Goal: Task Accomplishment & Management: Complete application form

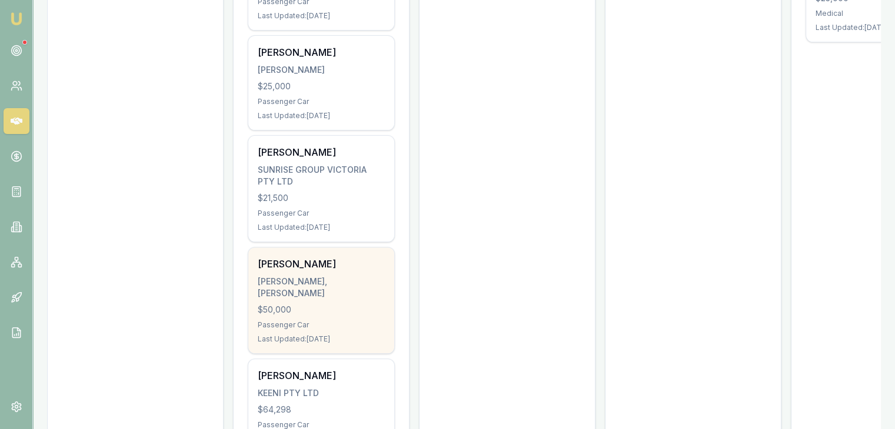
scroll to position [412, 0]
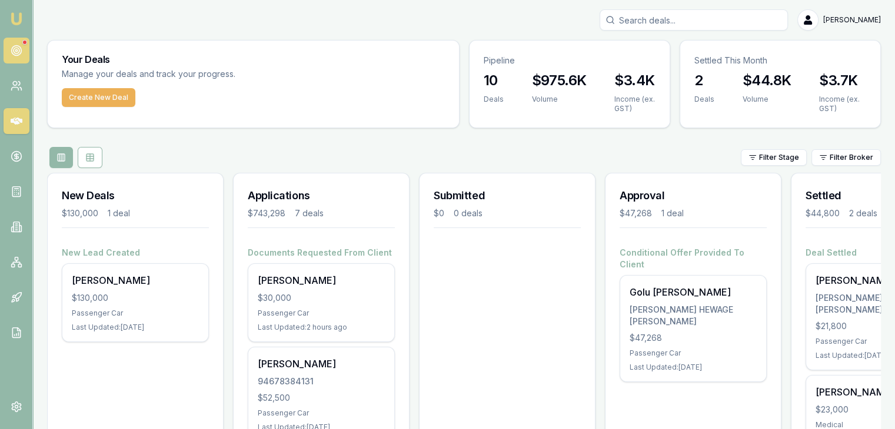
click at [18, 48] on icon at bounding box center [17, 51] width 12 height 12
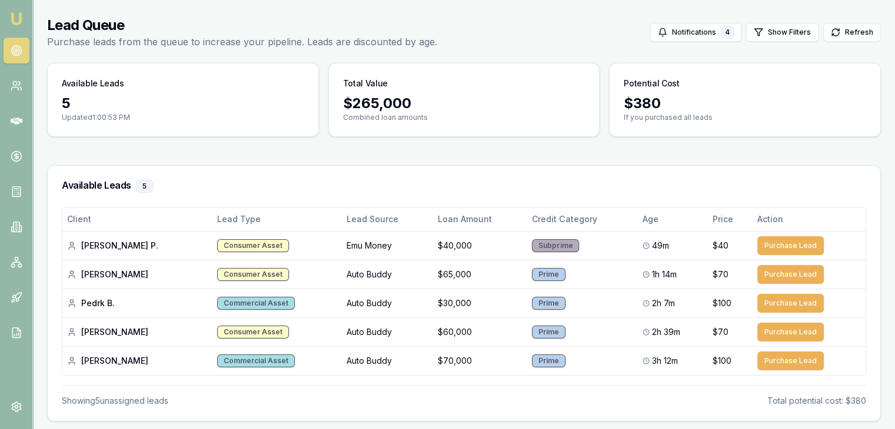
scroll to position [59, 0]
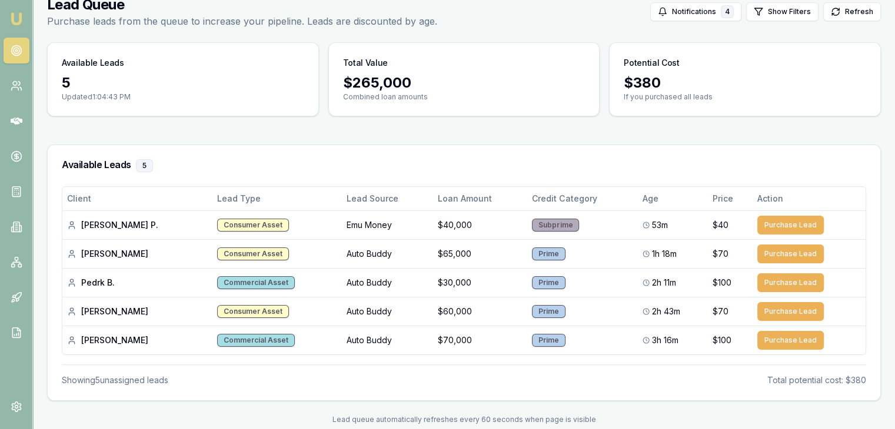
click at [11, 17] on img at bounding box center [16, 19] width 14 height 14
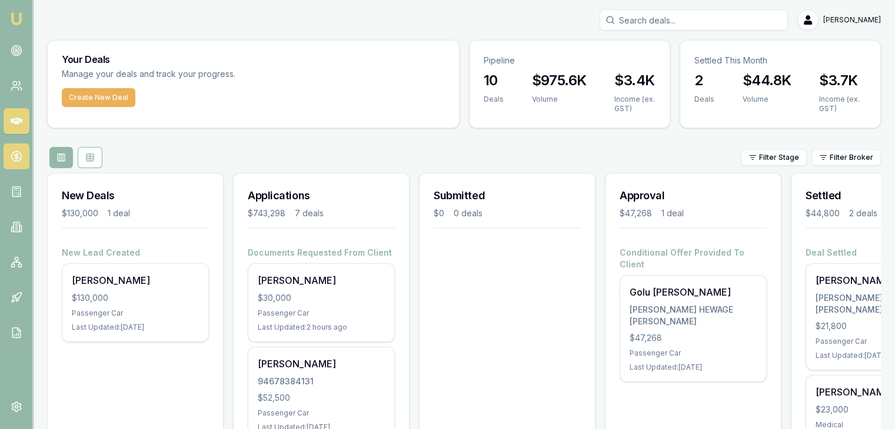
click at [12, 155] on icon at bounding box center [17, 157] width 12 height 12
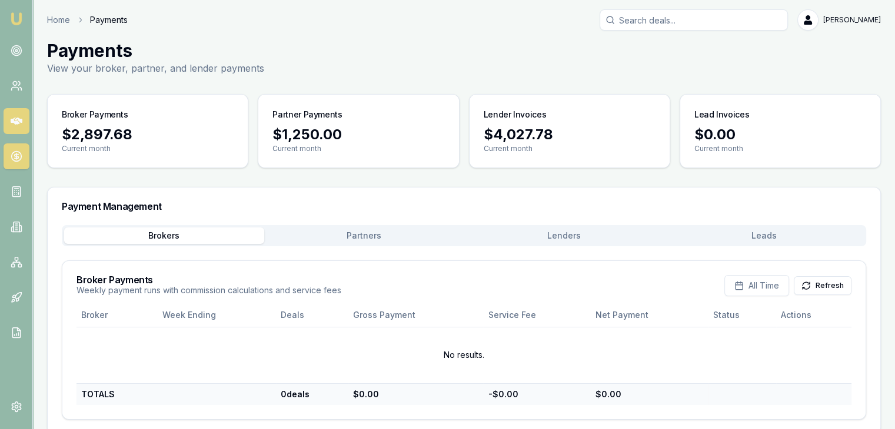
click at [24, 112] on link at bounding box center [17, 121] width 26 height 26
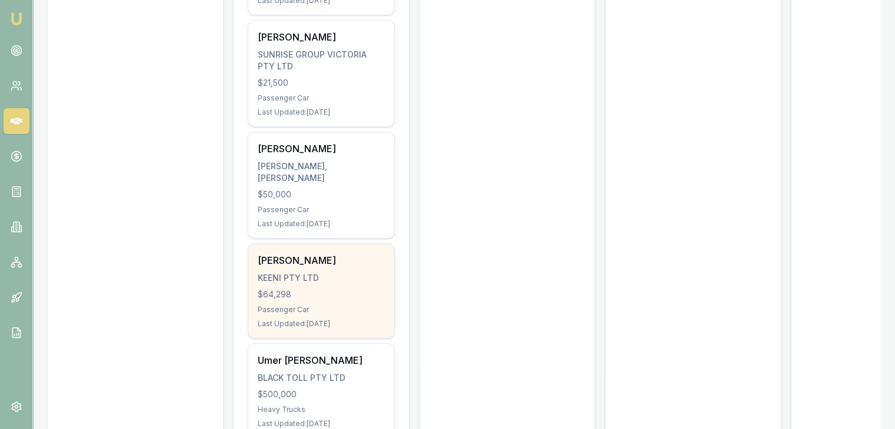
scroll to position [586, 0]
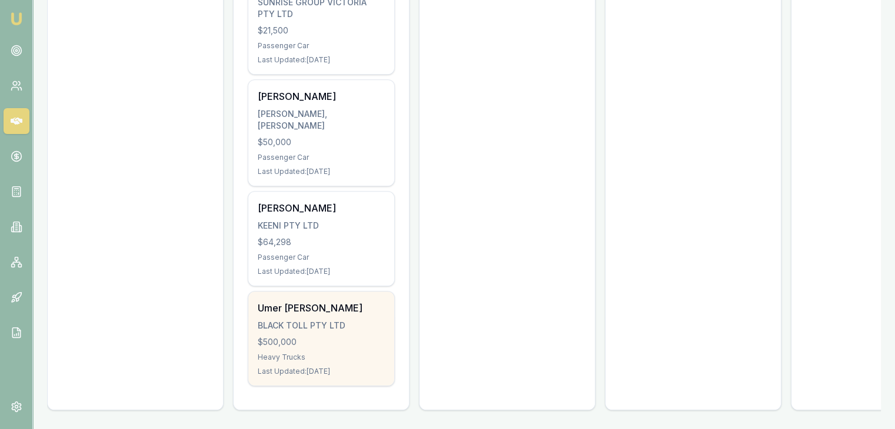
click at [300, 322] on div "BLACK TOLL PTY LTD" at bounding box center [321, 326] width 127 height 12
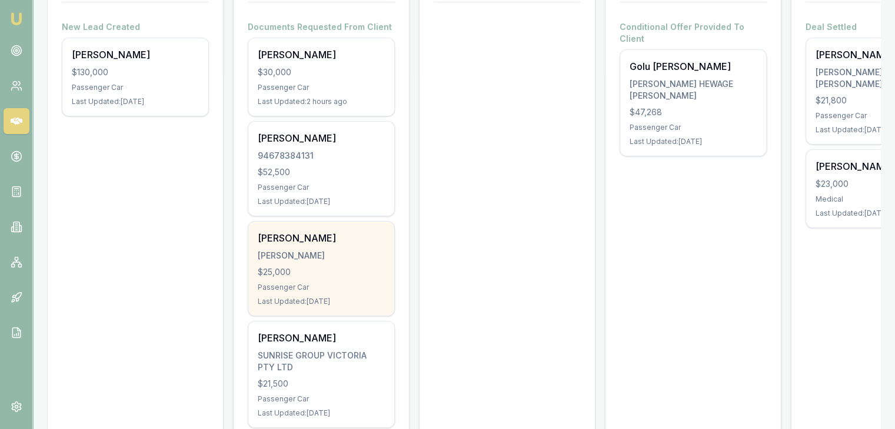
scroll to position [233, 0]
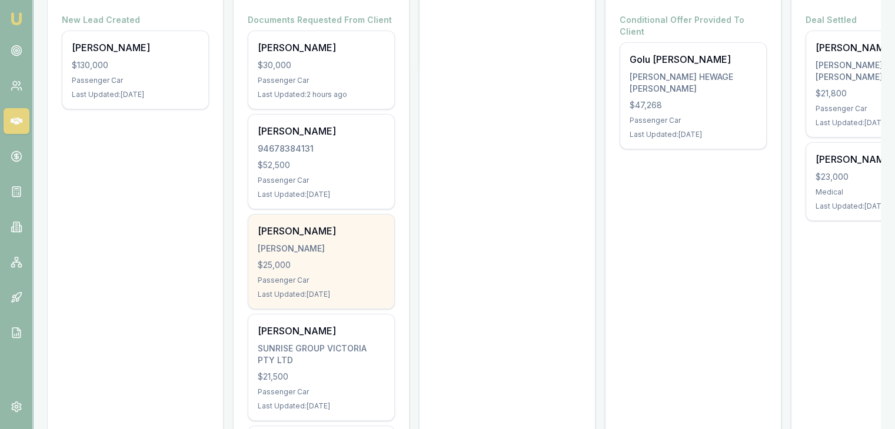
click at [302, 249] on div "PRAJAPATI, YASH BHARATKUMAR" at bounding box center [321, 249] width 127 height 12
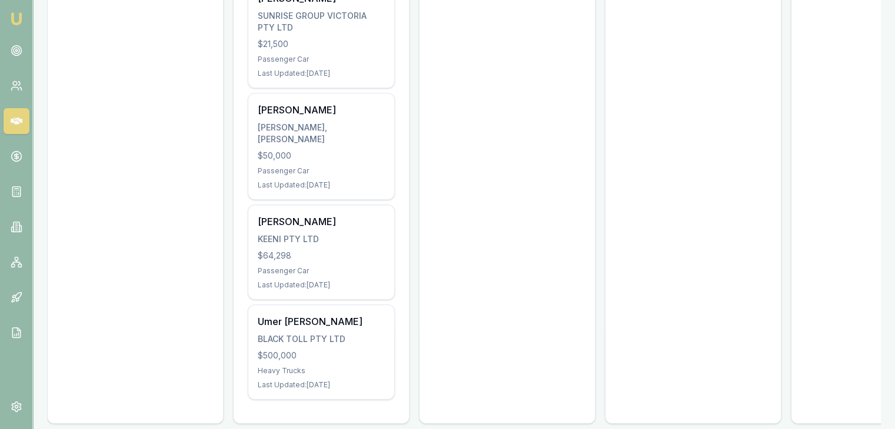
scroll to position [586, 0]
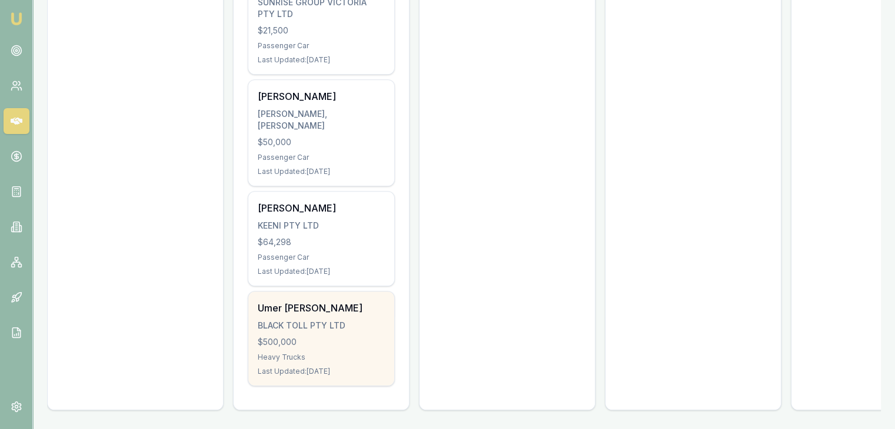
click at [275, 342] on div "Umer Ejaz Chaudhry BLACK TOLL PTY LTD $500,000 Heavy Trucks Last Updated: 34 da…" at bounding box center [321, 339] width 146 height 94
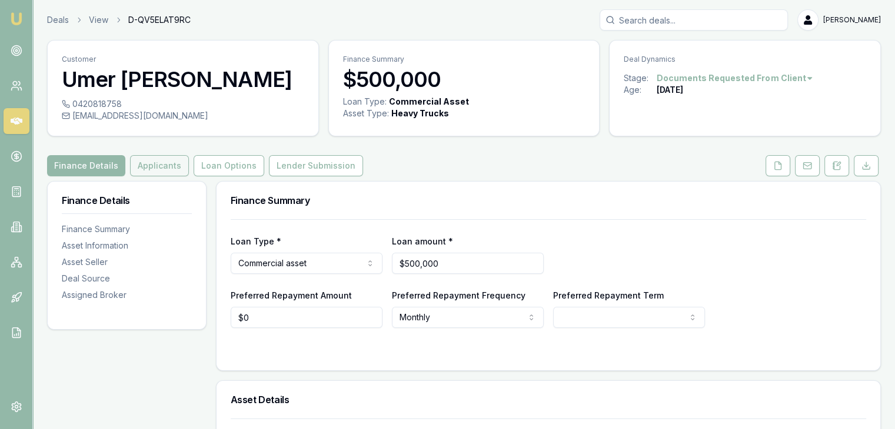
click at [158, 165] on button "Applicants" at bounding box center [159, 165] width 59 height 21
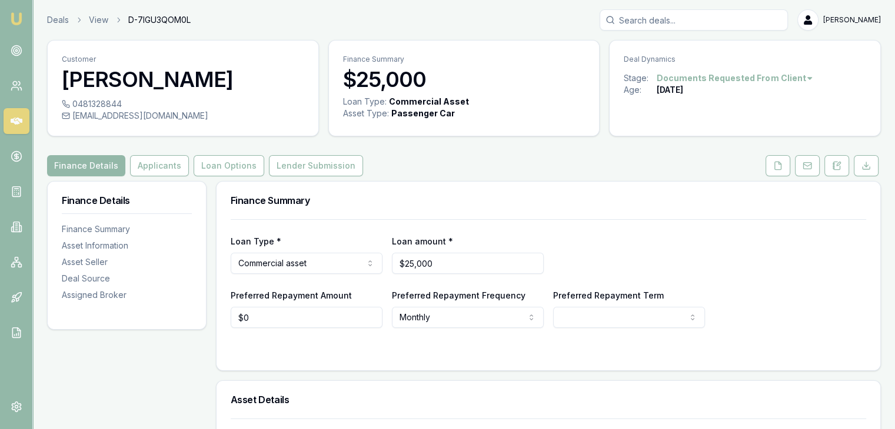
click at [19, 12] on img at bounding box center [16, 19] width 14 height 14
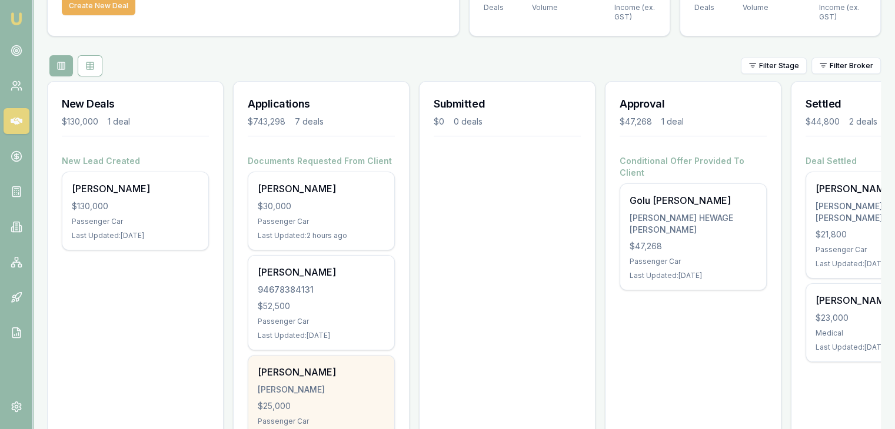
scroll to position [176, 0]
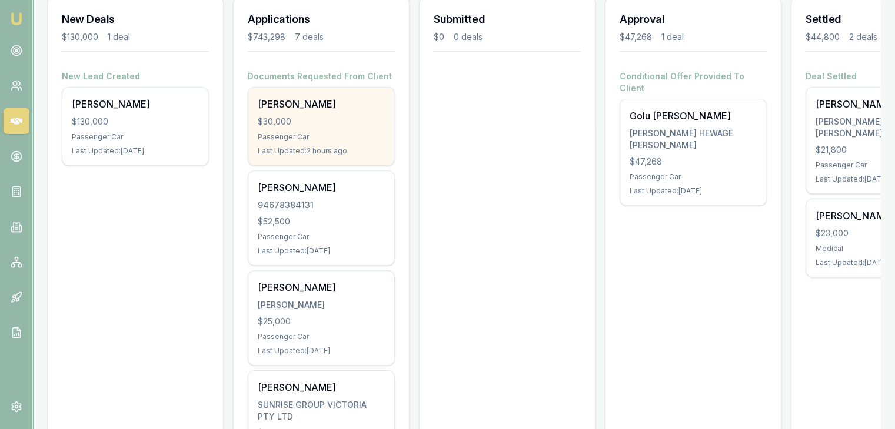
click at [282, 144] on div "Jaydip Chaudhary $30,000 Passenger Car Last Updated: 2 hours ago" at bounding box center [321, 127] width 146 height 78
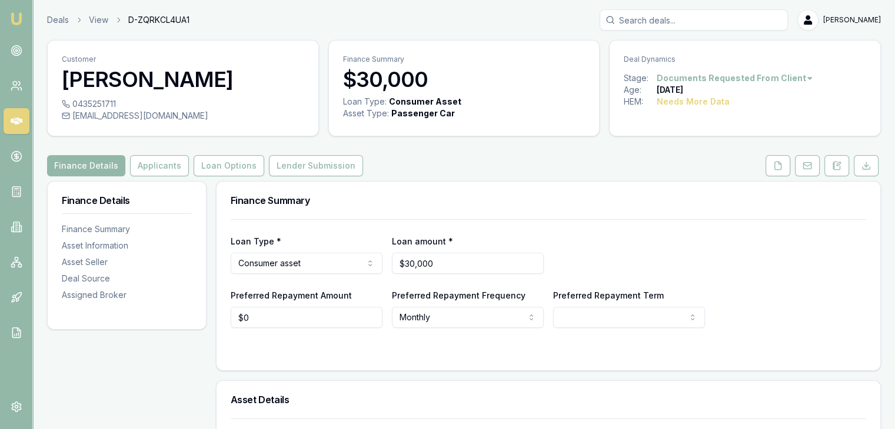
click at [793, 168] on link at bounding box center [806, 165] width 29 height 21
click at [779, 166] on icon at bounding box center [777, 165] width 9 height 9
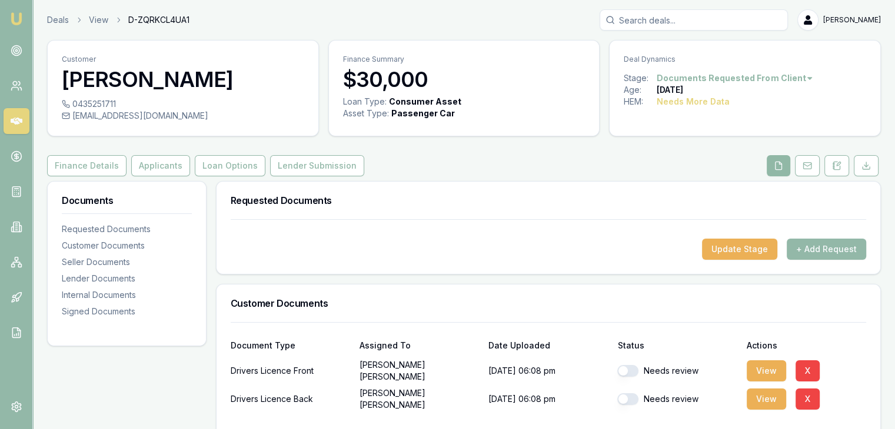
click at [782, 158] on button at bounding box center [778, 165] width 24 height 21
click at [619, 368] on button "button" at bounding box center [627, 371] width 21 height 12
checkbox input "true"
click at [629, 398] on button "button" at bounding box center [627, 399] width 21 height 12
checkbox input "true"
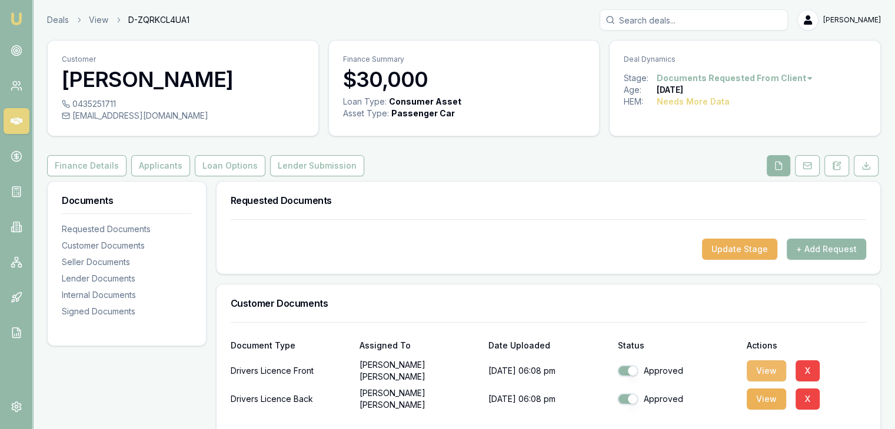
click at [765, 371] on button "View" at bounding box center [765, 371] width 39 height 21
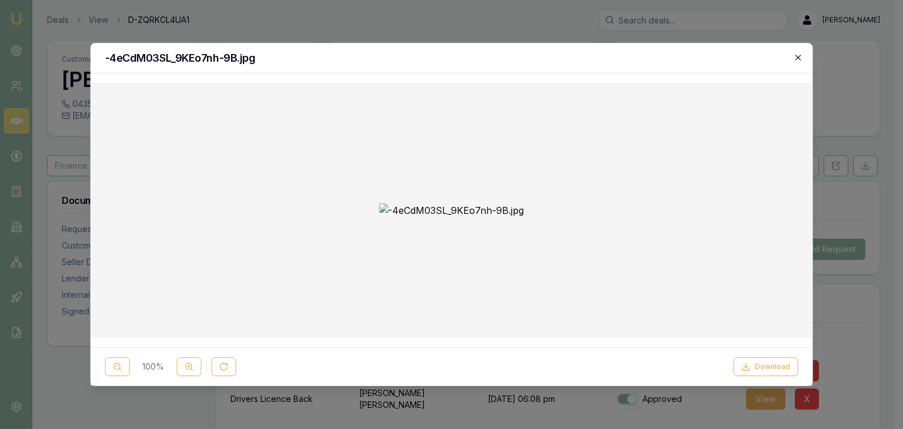
click at [801, 55] on icon "button" at bounding box center [797, 57] width 9 height 9
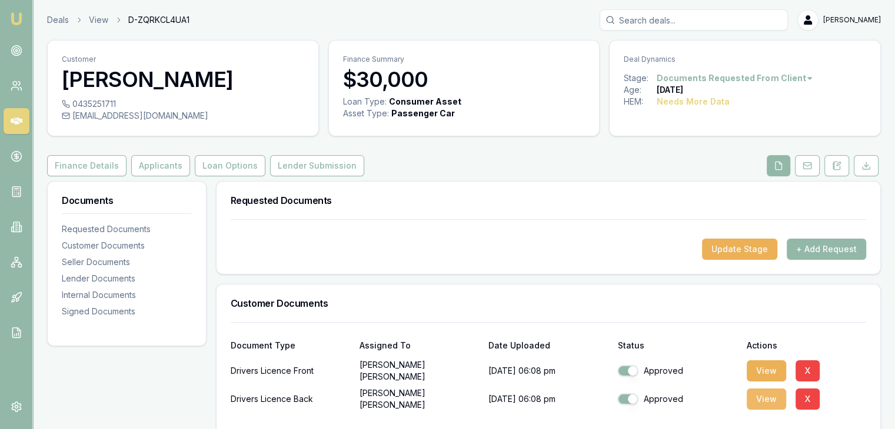
click at [760, 398] on button "View" at bounding box center [765, 399] width 39 height 21
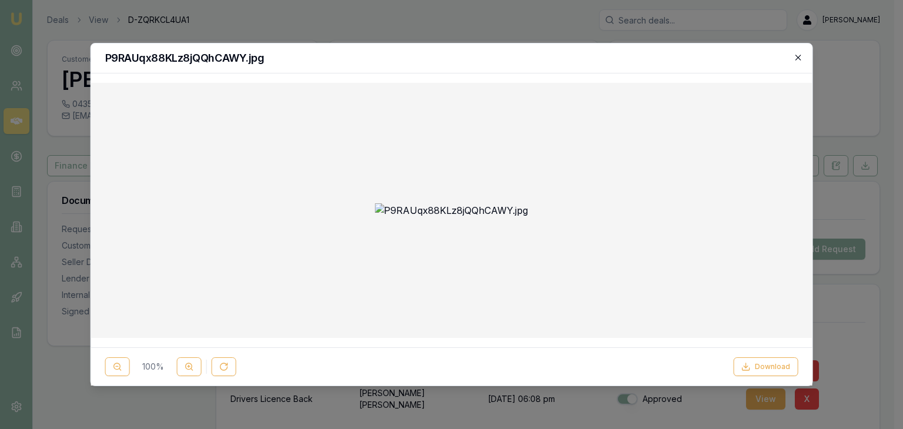
click at [796, 55] on icon "button" at bounding box center [797, 57] width 9 height 9
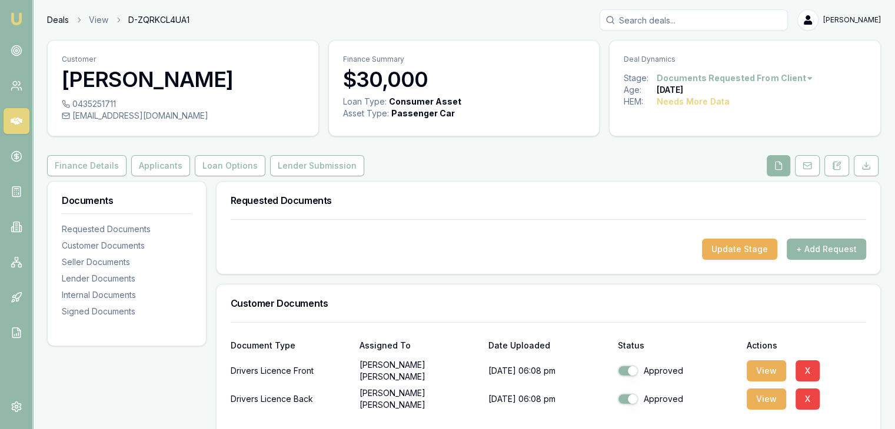
click at [55, 19] on link "Deals" at bounding box center [58, 20] width 22 height 12
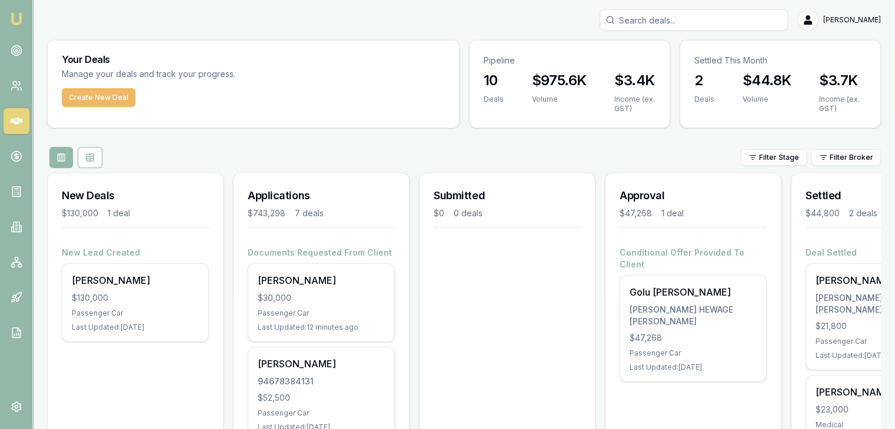
click at [124, 91] on button "Create New Deal" at bounding box center [99, 97] width 74 height 19
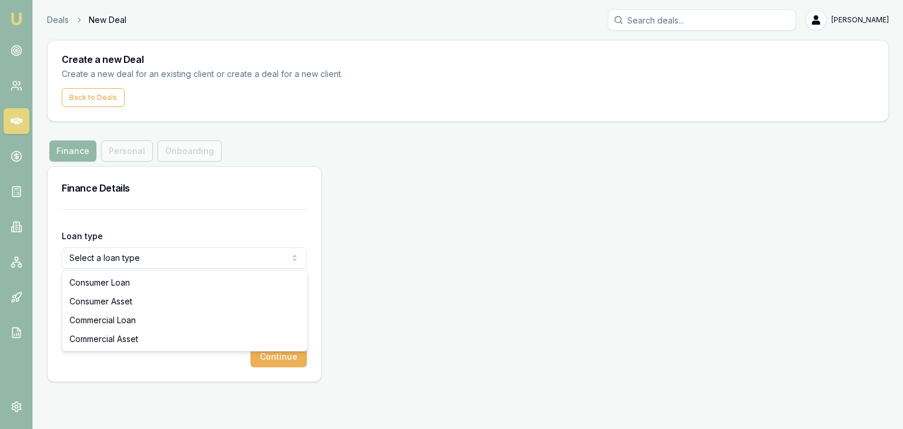
click at [158, 253] on html "Emu Broker Deals New Deal Pinkesh Patel Toggle Menu Create a new Deal Create a …" at bounding box center [451, 214] width 903 height 429
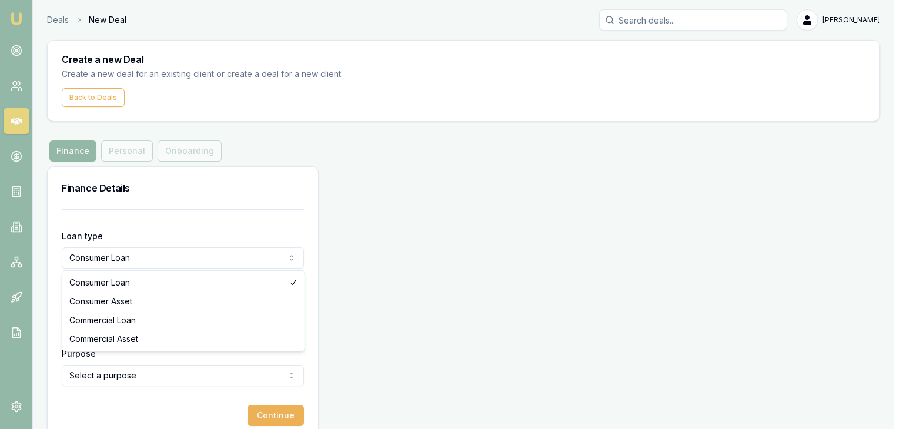
click at [157, 256] on html "Emu Broker Deals New Deal Pinkesh Patel Toggle Menu Create a new Deal Create a …" at bounding box center [451, 214] width 903 height 429
drag, startPoint x: 116, startPoint y: 283, endPoint x: 108, endPoint y: 315, distance: 33.4
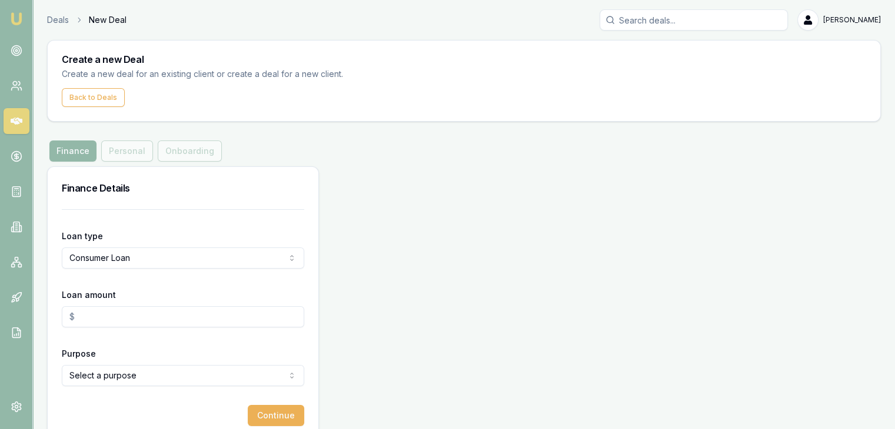
click at [108, 316] on input "Loan amount" at bounding box center [183, 316] width 242 height 21
type input "$20,000.00"
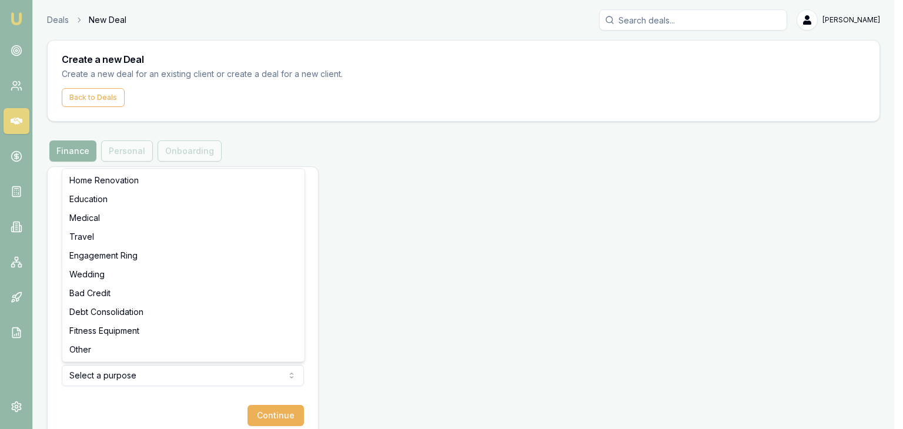
click at [119, 379] on html "Emu Broker Deals New Deal Pinkesh Patel Toggle Menu Create a new Deal Create a …" at bounding box center [451, 214] width 903 height 429
select select "BAD_CREDIT"
click at [204, 375] on html "Emu Broker Deals New Deal Pinkesh Patel Toggle Menu Create a new Deal Create a …" at bounding box center [447, 214] width 895 height 429
click at [260, 417] on html "Emu Broker Deals New Deal Pinkesh Patel Toggle Menu Create a new Deal Create a …" at bounding box center [447, 214] width 895 height 429
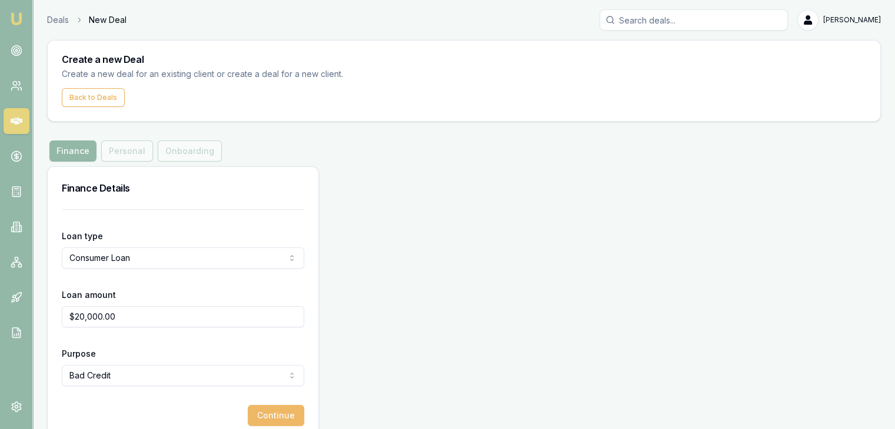
click at [263, 413] on button "Continue" at bounding box center [276, 415] width 56 height 21
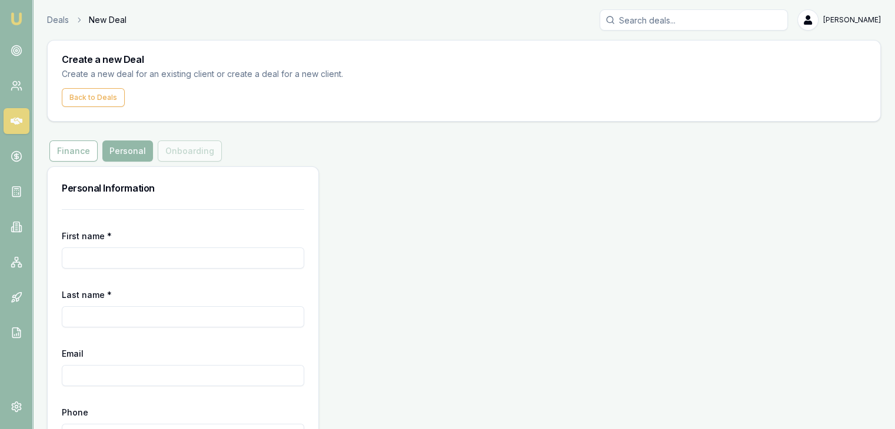
click at [153, 255] on input "First name *" at bounding box center [183, 258] width 242 height 21
type input "Despina"
type input "Garavelas"
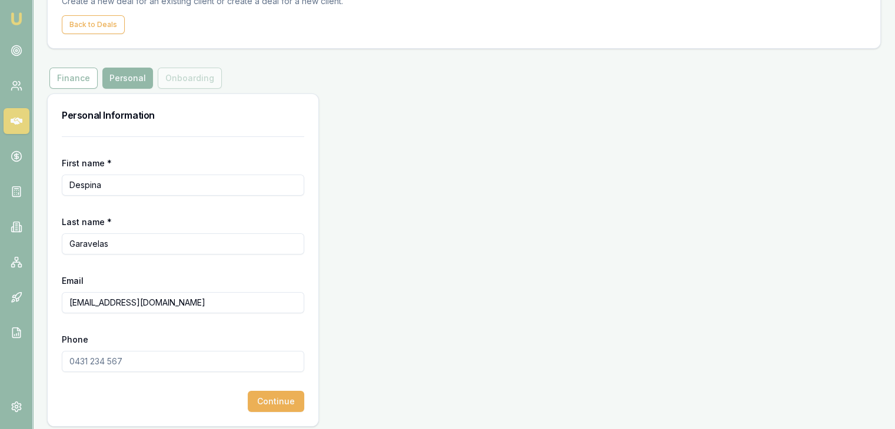
scroll to position [79, 0]
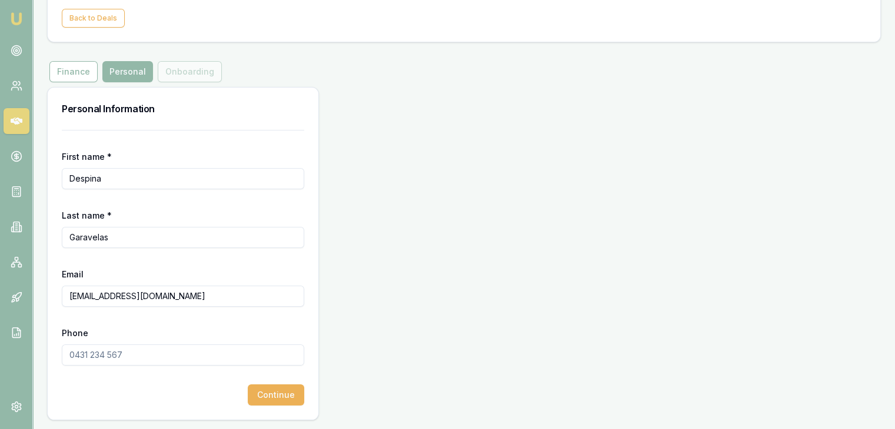
click at [98, 362] on input "Phone" at bounding box center [183, 355] width 242 height 21
click at [96, 297] on input "D.garacelas@hotmail.com" at bounding box center [183, 296] width 242 height 21
click at [98, 296] on input "D.garacelas@hotmail.com" at bounding box center [183, 296] width 242 height 21
type input "D.garavelas@hotmail.com"
drag, startPoint x: 123, startPoint y: 332, endPoint x: 134, endPoint y: 346, distance: 17.2
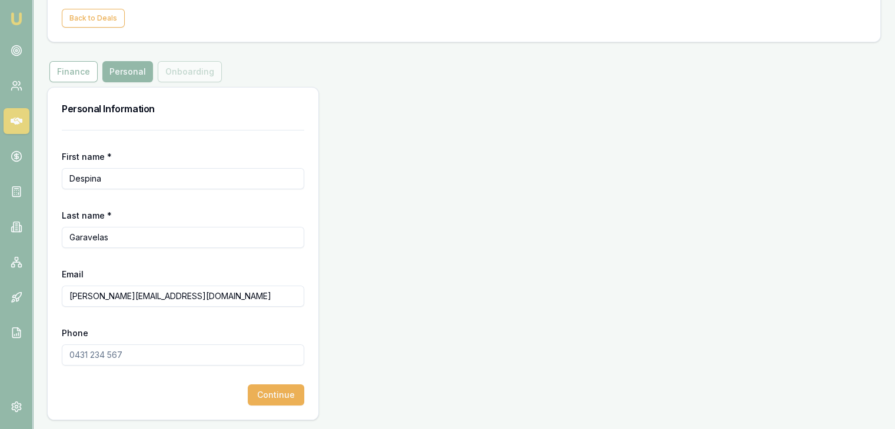
click at [124, 332] on div "Phone" at bounding box center [183, 346] width 242 height 40
click at [91, 356] on input "Phone" at bounding box center [183, 355] width 242 height 21
type input "0499 229 883"
click at [267, 403] on button "Continue" at bounding box center [276, 395] width 56 height 21
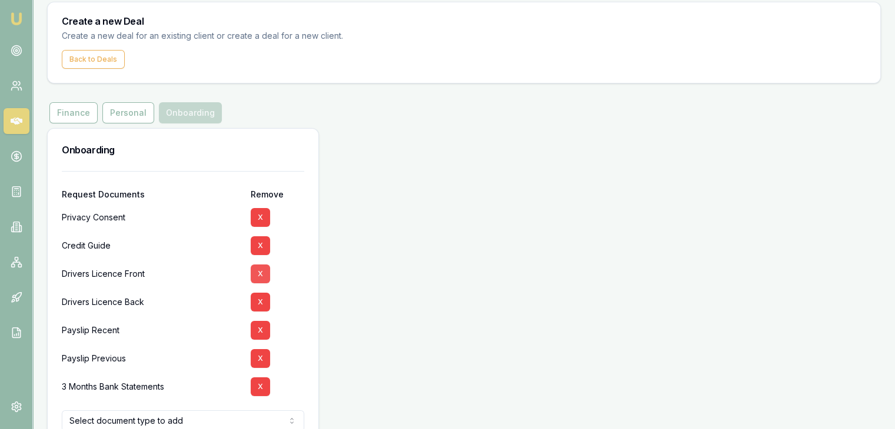
scroll to position [59, 0]
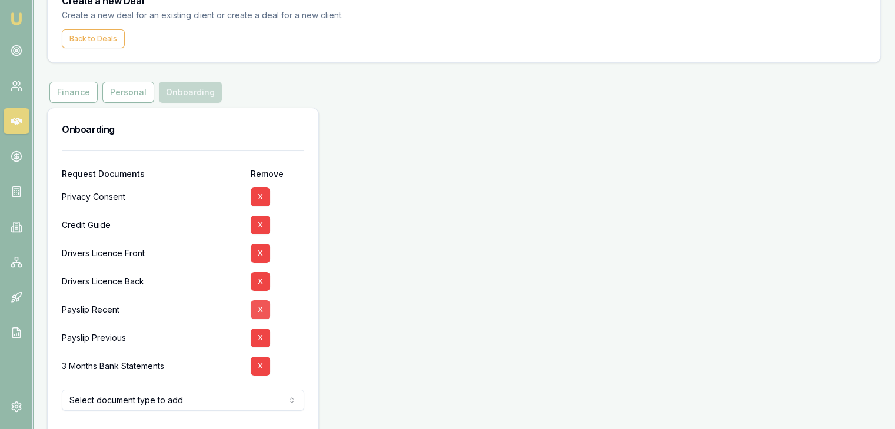
click at [259, 308] on button "X" at bounding box center [260, 310] width 19 height 19
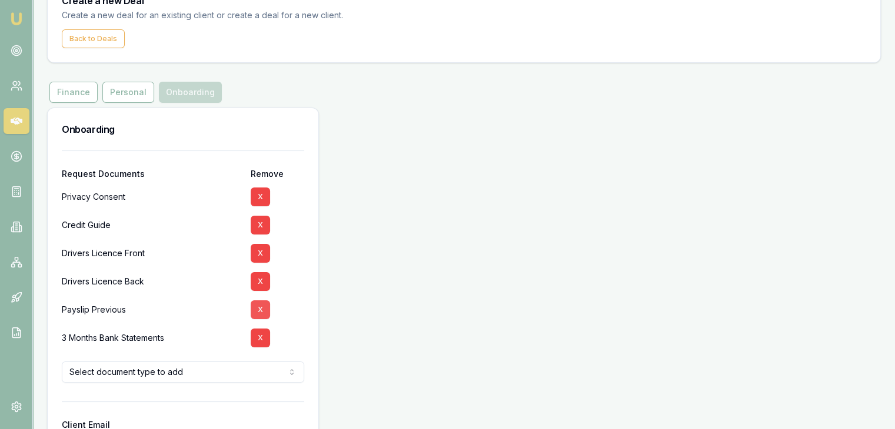
click at [259, 313] on button "X" at bounding box center [260, 310] width 19 height 19
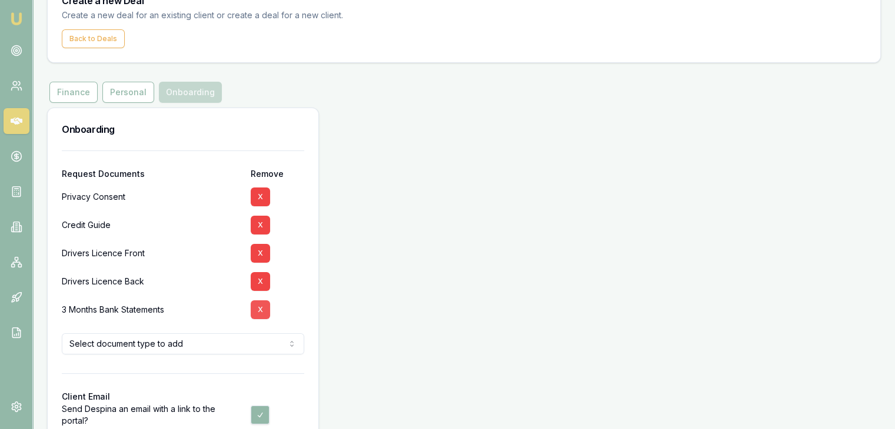
click at [260, 311] on button "X" at bounding box center [260, 310] width 19 height 19
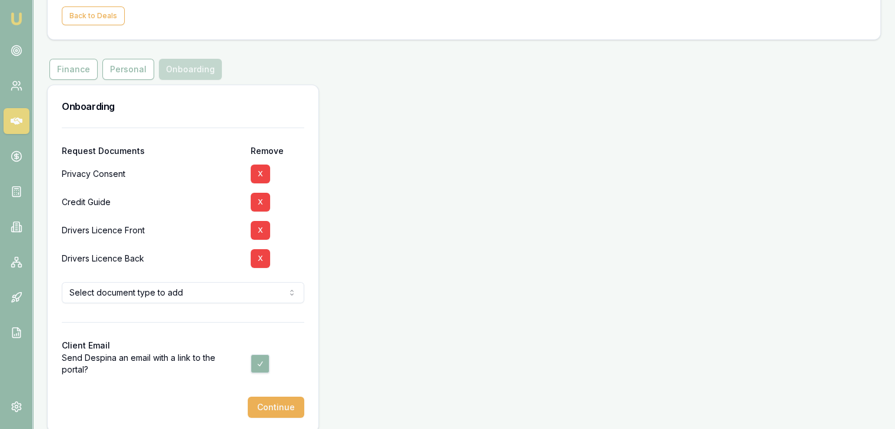
scroll to position [94, 0]
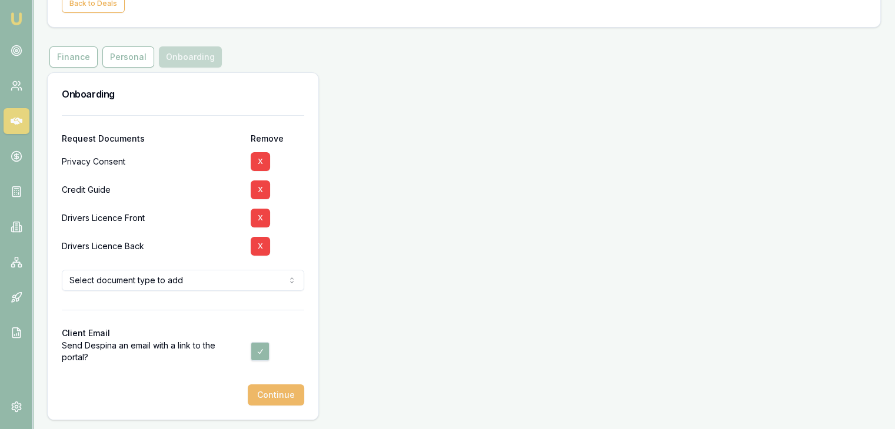
click at [280, 393] on button "Continue" at bounding box center [276, 395] width 56 height 21
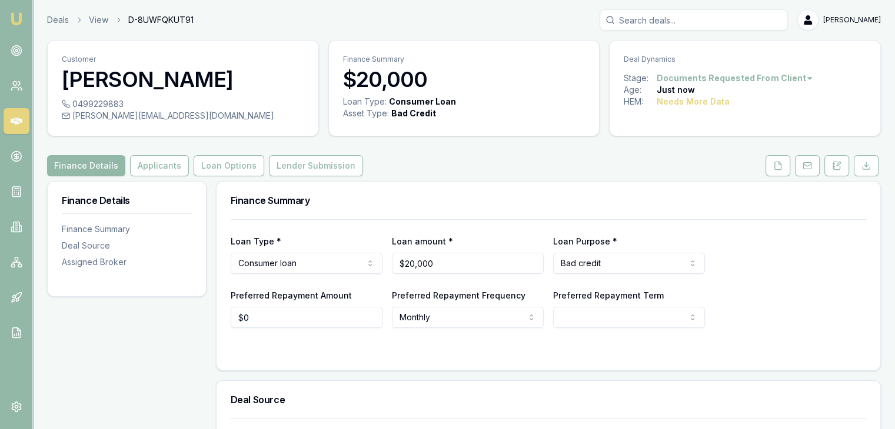
click at [19, 22] on img at bounding box center [16, 19] width 14 height 14
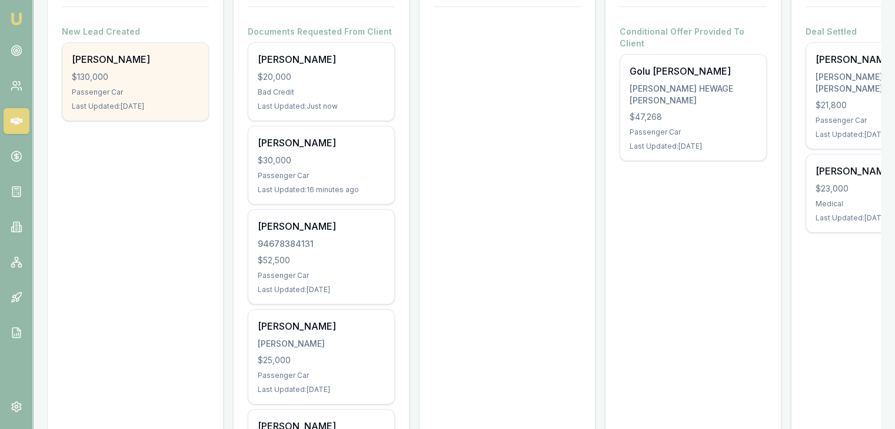
scroll to position [353, 0]
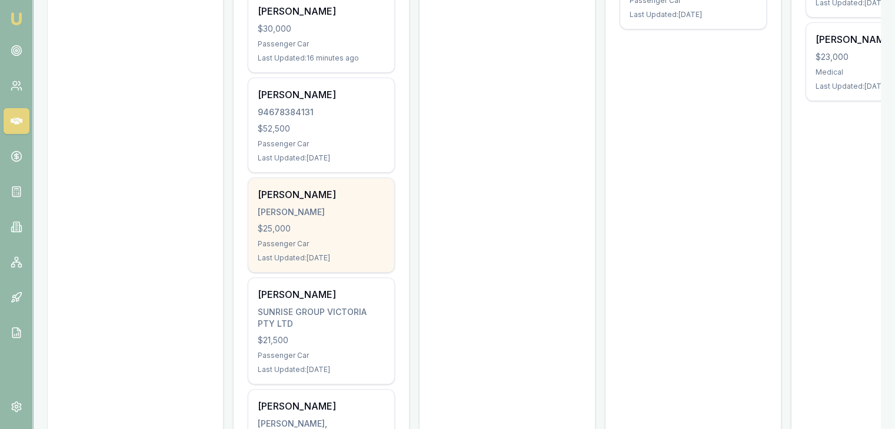
click at [281, 212] on div "[PERSON_NAME]" at bounding box center [321, 212] width 127 height 12
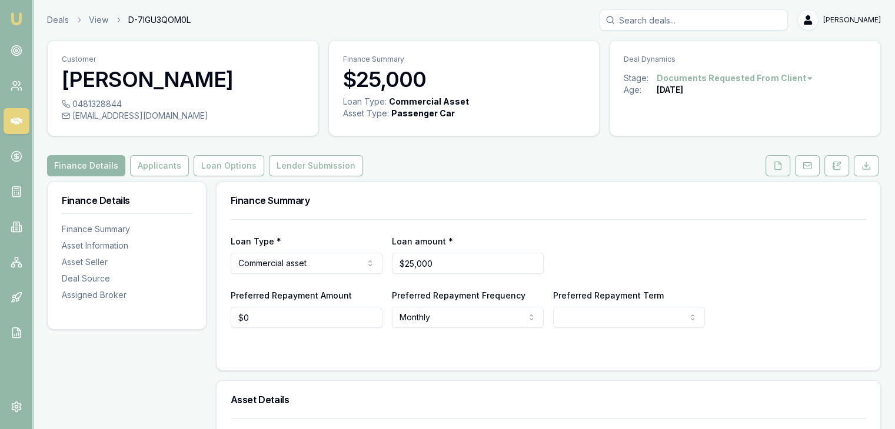
click at [777, 168] on icon at bounding box center [777, 165] width 9 height 9
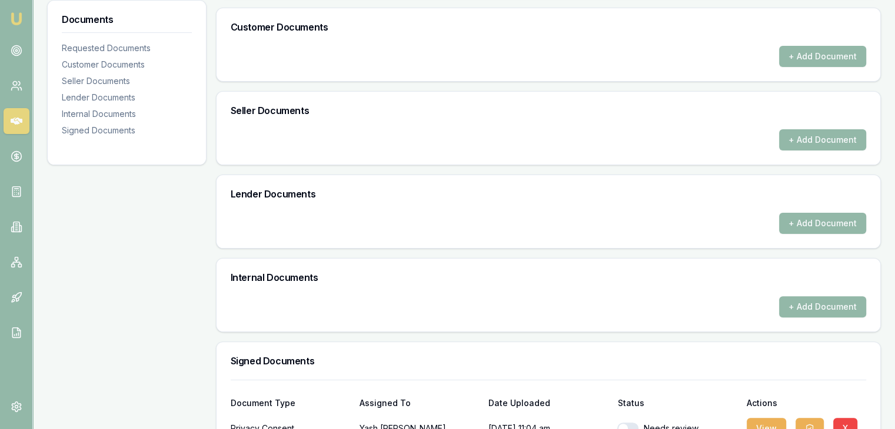
scroll to position [351, 0]
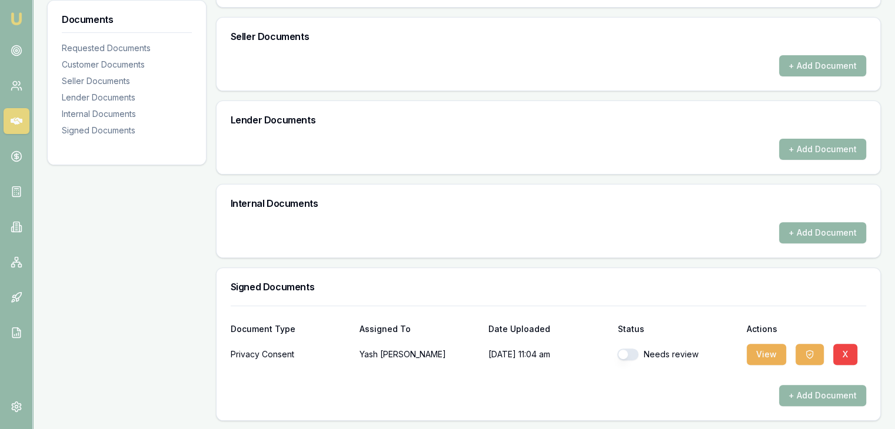
click at [628, 355] on button "button" at bounding box center [627, 355] width 21 height 12
checkbox input "true"
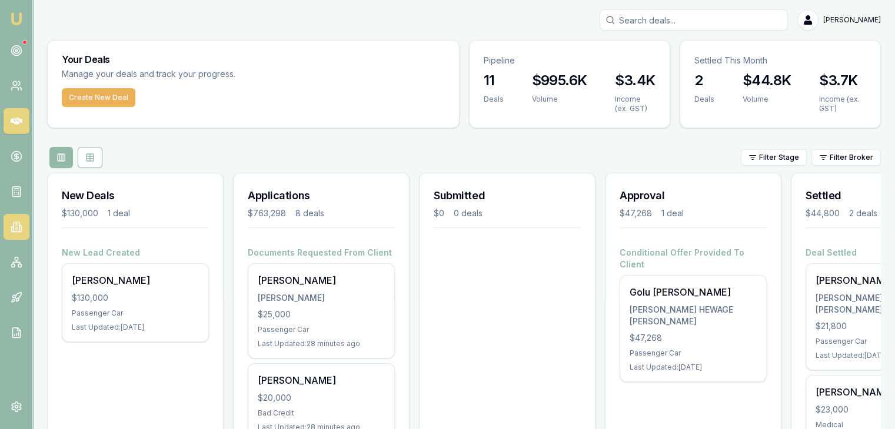
click at [21, 224] on icon at bounding box center [17, 227] width 12 height 12
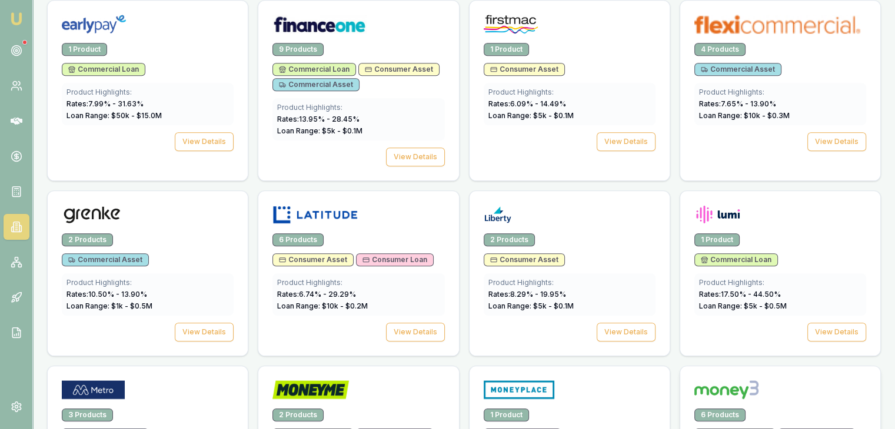
scroll to position [1000, 0]
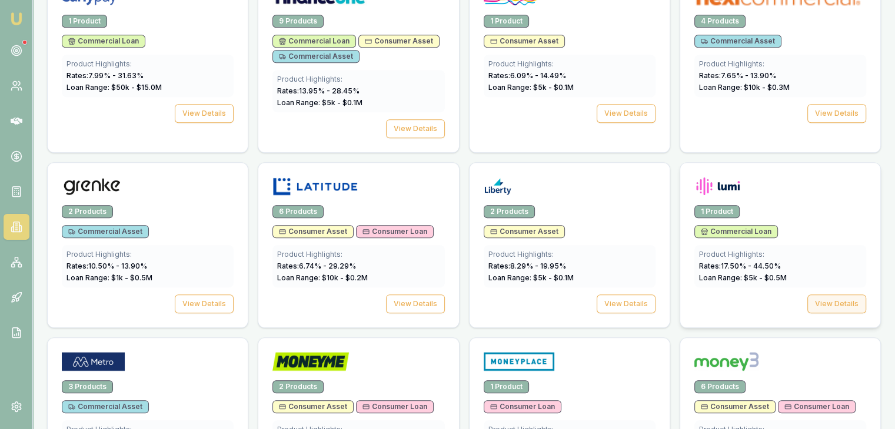
click at [848, 295] on button "View Details" at bounding box center [836, 304] width 59 height 19
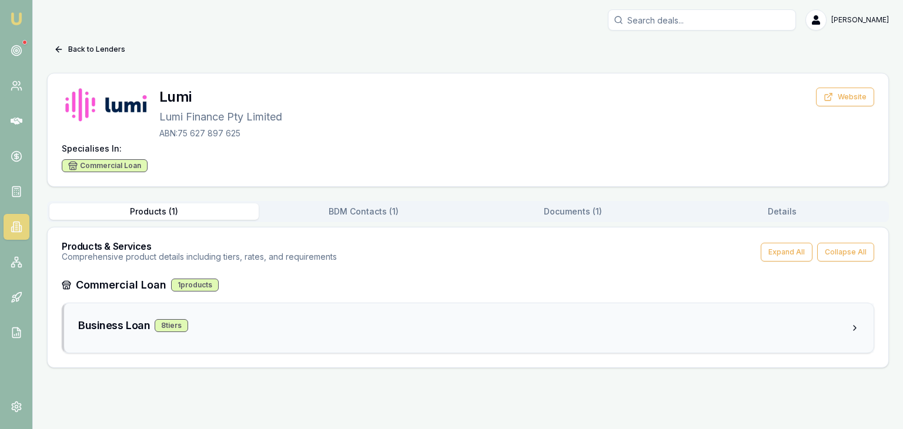
click at [144, 326] on h3 "Business Loan" at bounding box center [114, 326] width 72 height 16
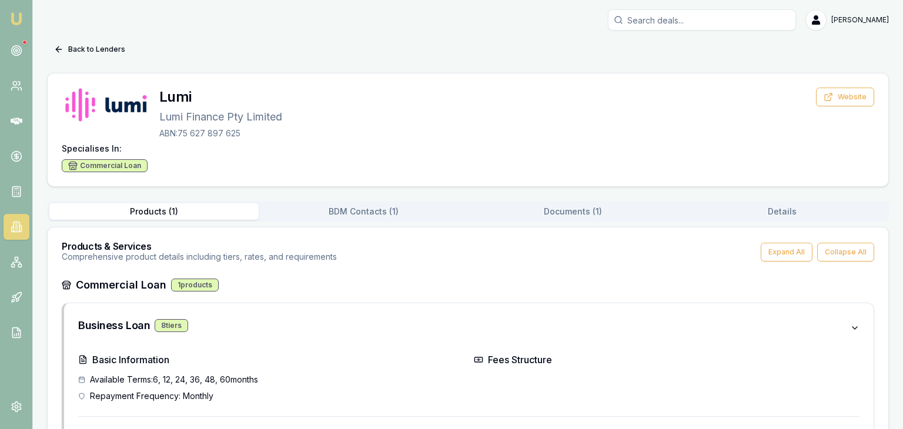
click at [327, 219] on button "BDM Contacts ( 1 )" at bounding box center [363, 212] width 209 height 16
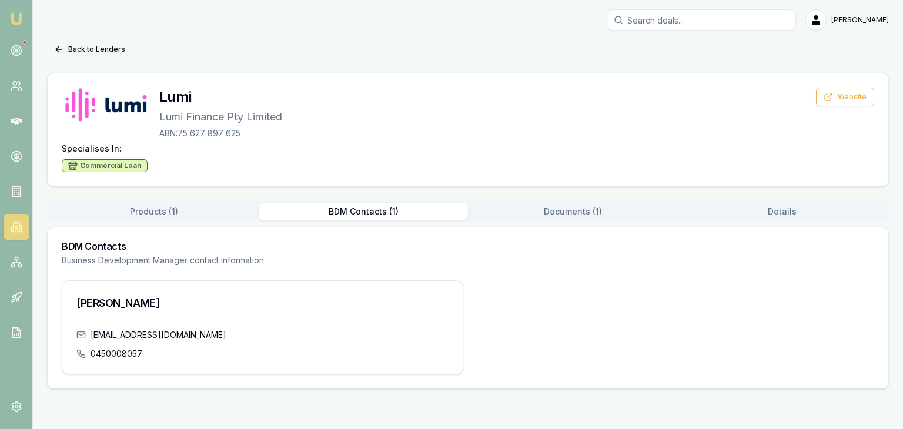
click at [155, 221] on div "Products ( 1 ) BDM Contacts ( 1 ) Documents ( 1 ) Details" at bounding box center [468, 211] width 842 height 21
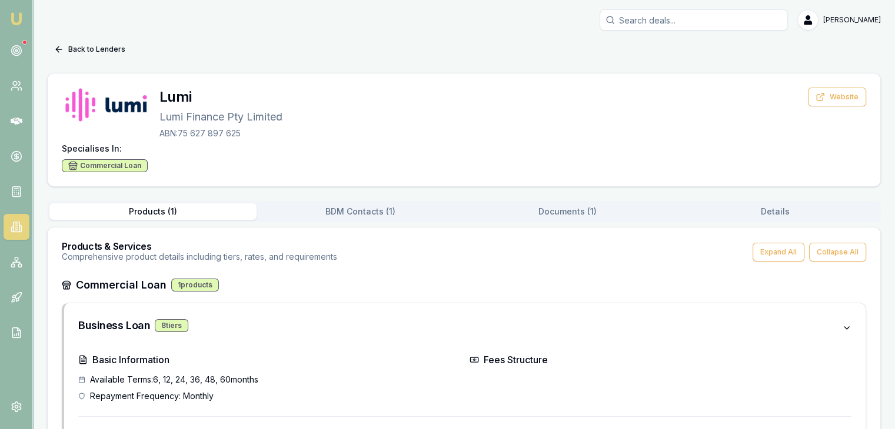
click at [158, 210] on button "Products ( 1 )" at bounding box center [152, 212] width 207 height 16
click at [64, 45] on button "Back to Lenders" at bounding box center [89, 49] width 85 height 19
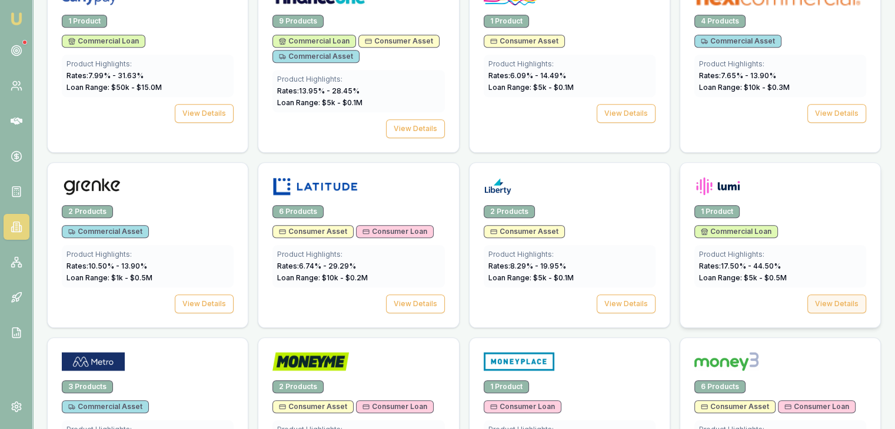
click at [839, 295] on button "View Details" at bounding box center [836, 304] width 59 height 19
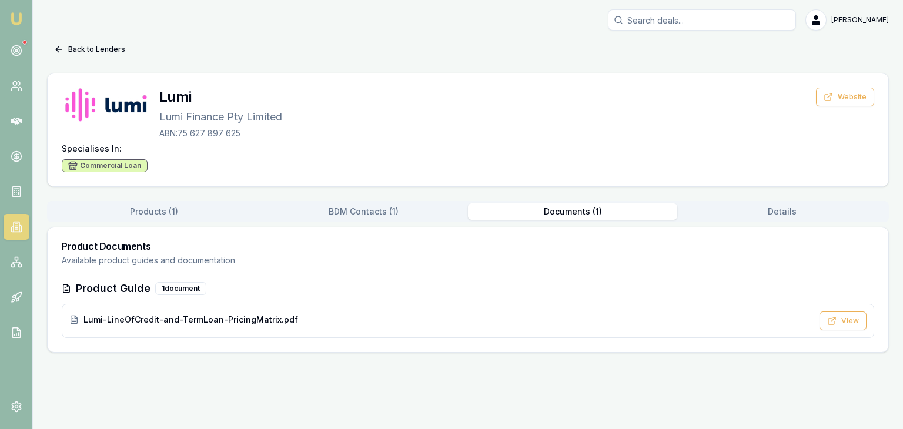
click at [553, 209] on button "Documents ( 1 )" at bounding box center [572, 212] width 209 height 16
click at [765, 212] on button "Details" at bounding box center [782, 212] width 209 height 16
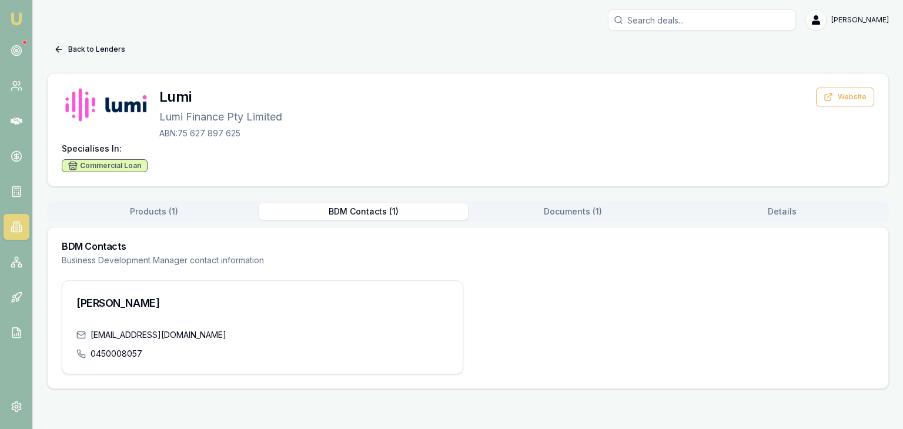
click at [373, 205] on button "BDM Contacts ( 1 )" at bounding box center [363, 212] width 209 height 16
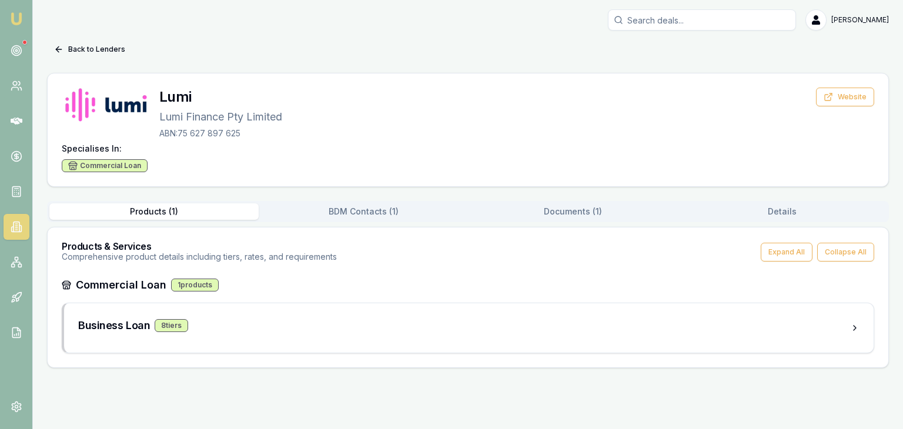
click at [147, 208] on button "Products ( 1 )" at bounding box center [153, 212] width 209 height 16
click at [188, 282] on div "1 products" at bounding box center [195, 285] width 48 height 13
click at [175, 322] on div "8 tier s" at bounding box center [172, 325] width 34 height 13
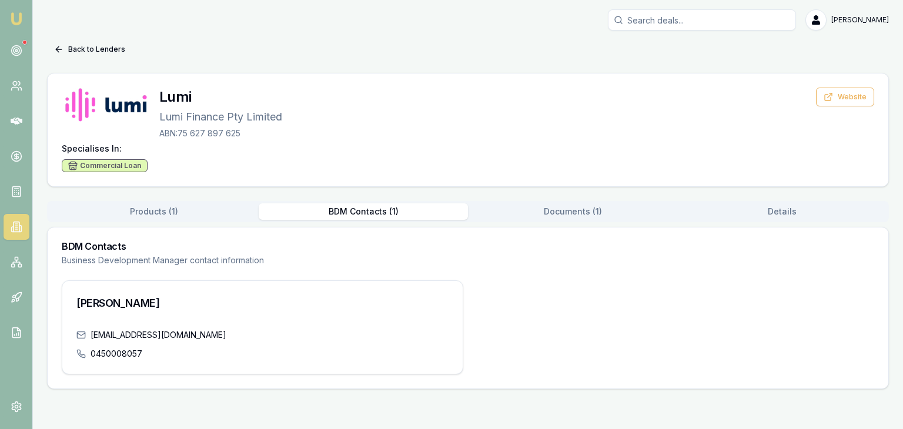
click at [354, 192] on div "Back to Lenders Lumi Lumi Finance Pty Limited ABN: 75 627 897 625 Website Speci…" at bounding box center [468, 214] width 842 height 349
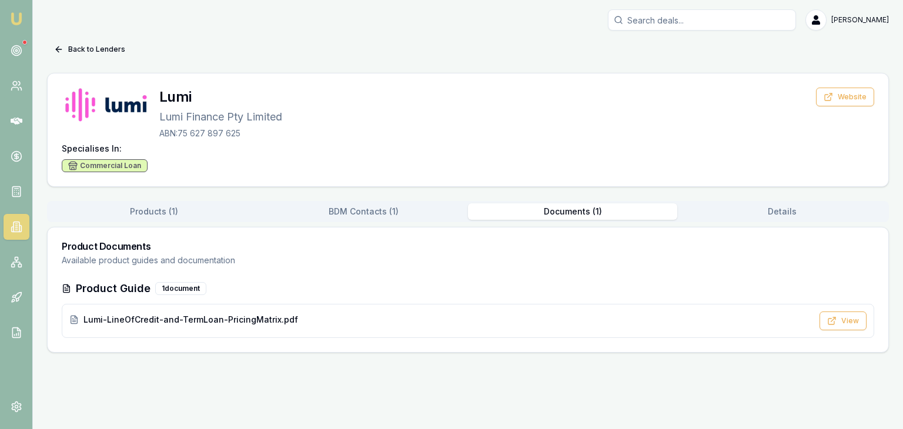
click at [558, 214] on button "Documents ( 1 )" at bounding box center [572, 212] width 209 height 16
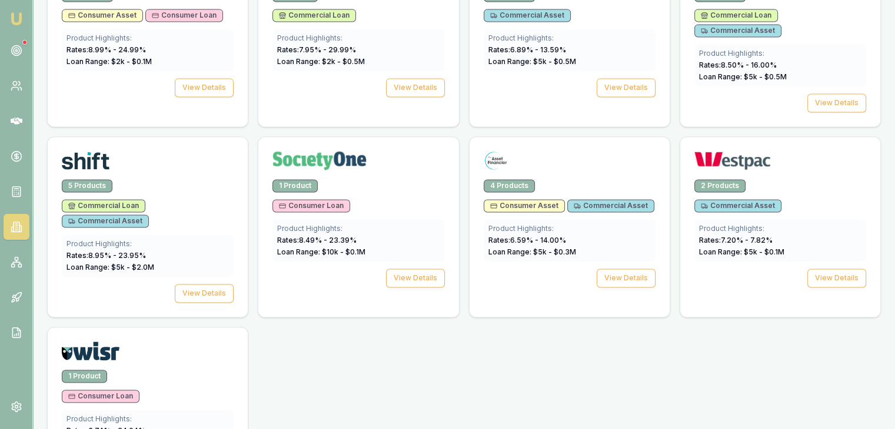
scroll to position [1761, 0]
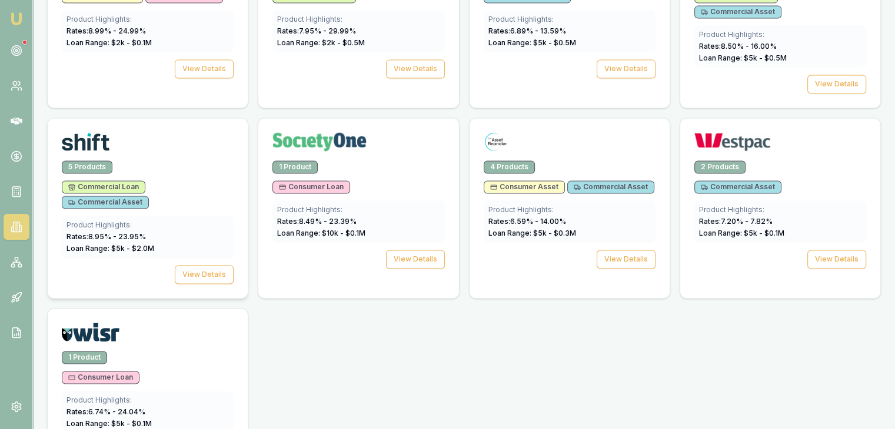
click at [74, 132] on img at bounding box center [86, 141] width 48 height 19
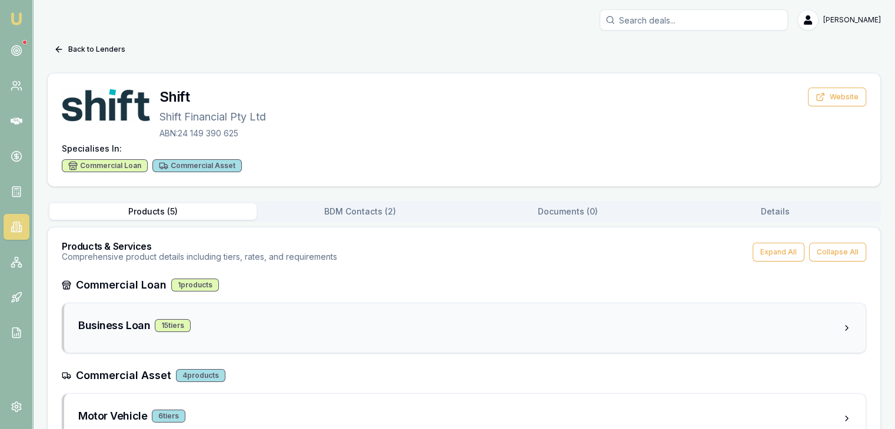
click at [168, 321] on div "15 tier s" at bounding box center [173, 325] width 36 height 13
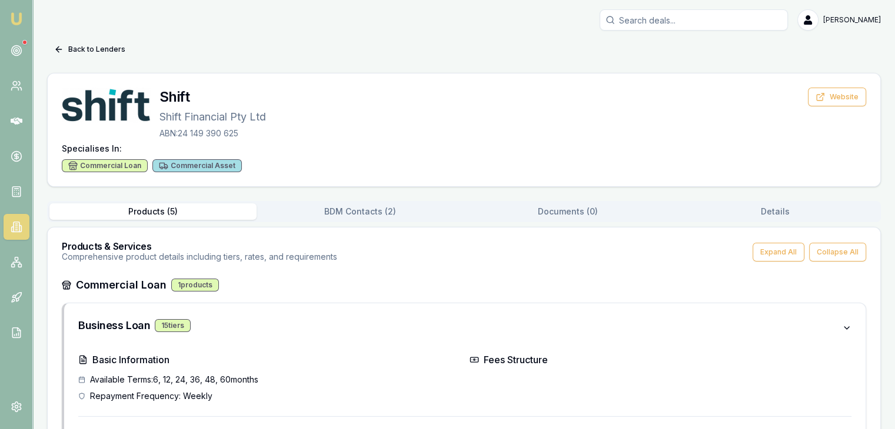
click at [202, 279] on div "1 products" at bounding box center [195, 285] width 48 height 13
click at [202, 288] on div "1 products" at bounding box center [195, 285] width 48 height 13
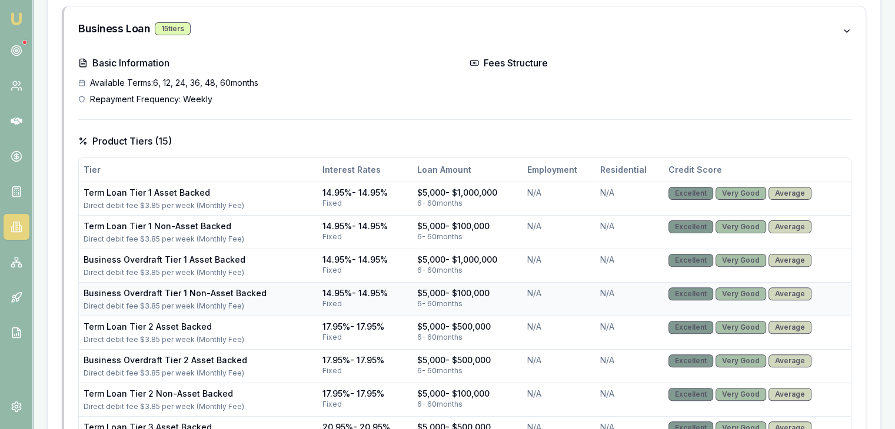
scroll to position [294, 0]
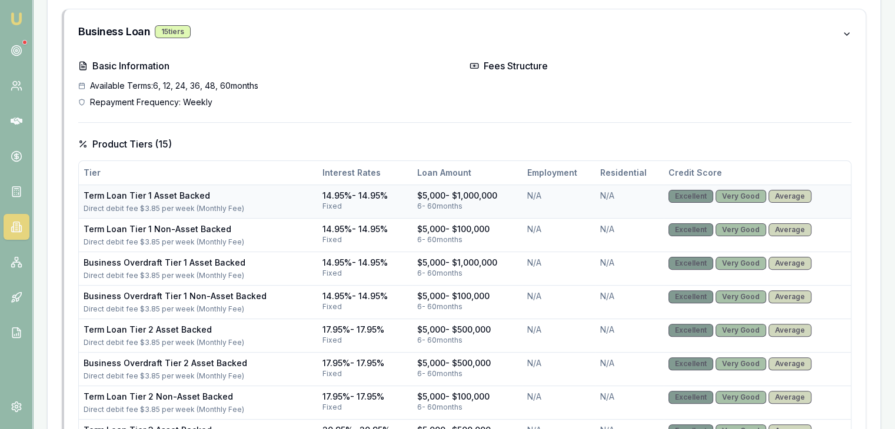
click at [484, 203] on div "6 - 60 months" at bounding box center [467, 206] width 101 height 9
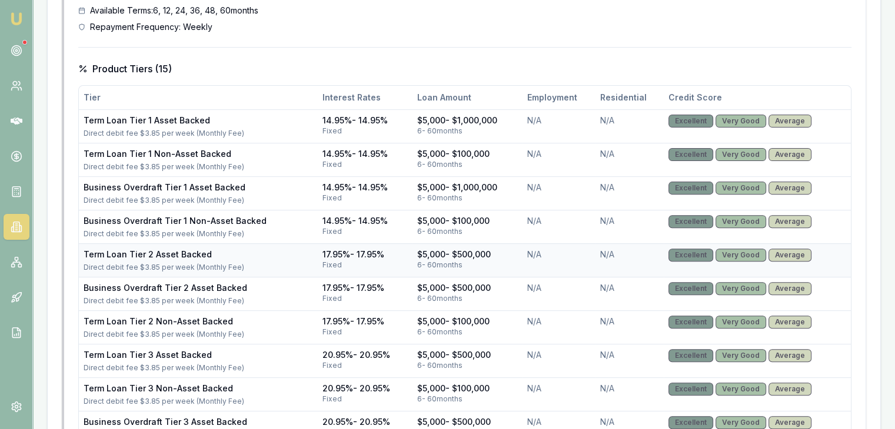
scroll to position [204, 0]
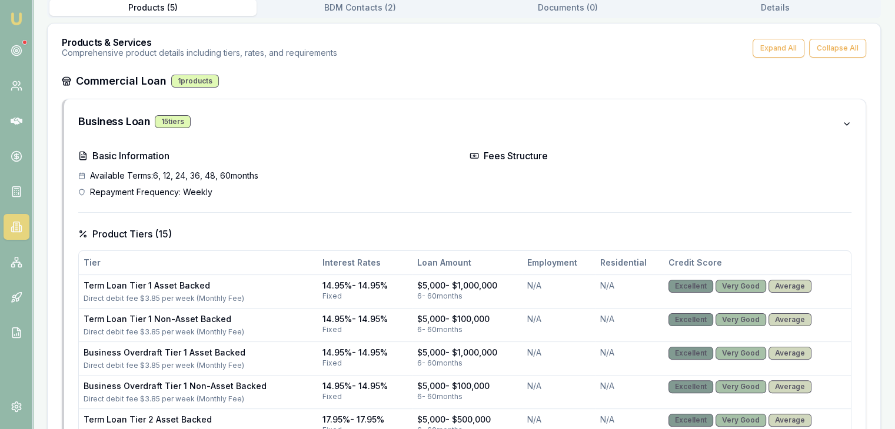
drag, startPoint x: 19, startPoint y: 54, endPoint x: 18, endPoint y: 66, distance: 11.8
click at [19, 54] on circle at bounding box center [16, 51] width 10 height 10
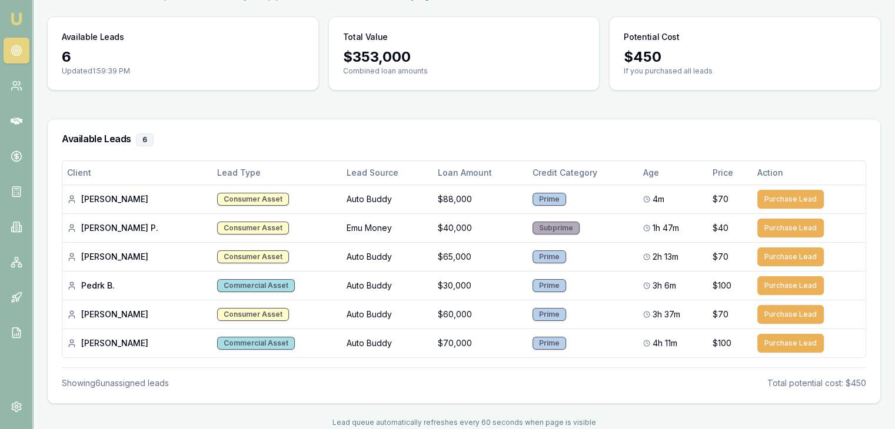
scroll to position [105, 0]
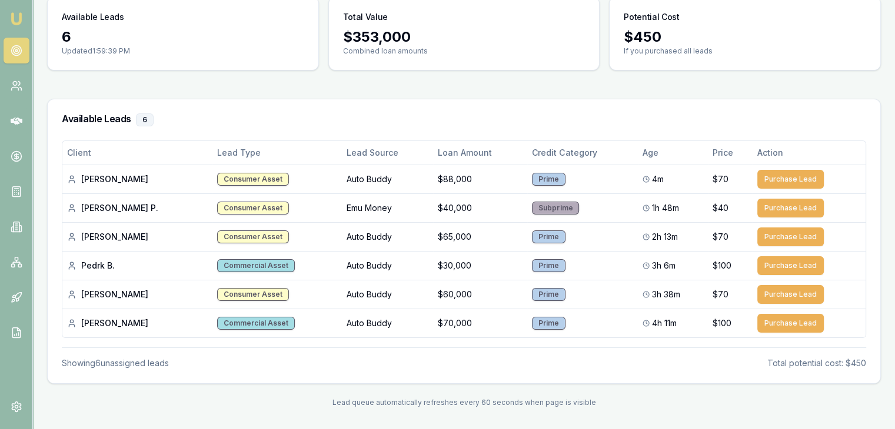
click at [20, 20] on img at bounding box center [16, 19] width 14 height 14
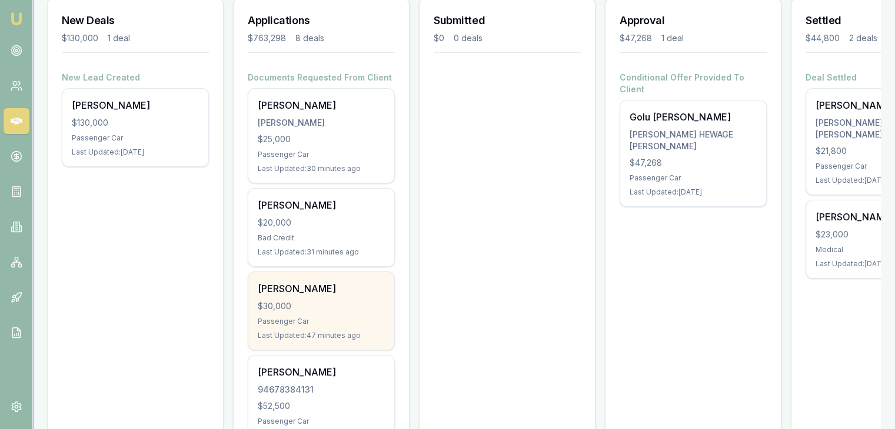
scroll to position [176, 0]
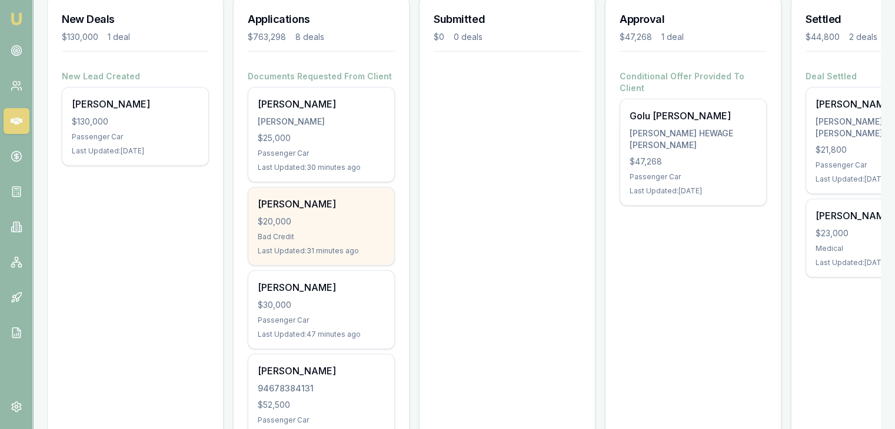
click at [281, 239] on div "Despina Garavelas $20,000 Bad Credit Last Updated: 31 minutes ago" at bounding box center [321, 227] width 146 height 78
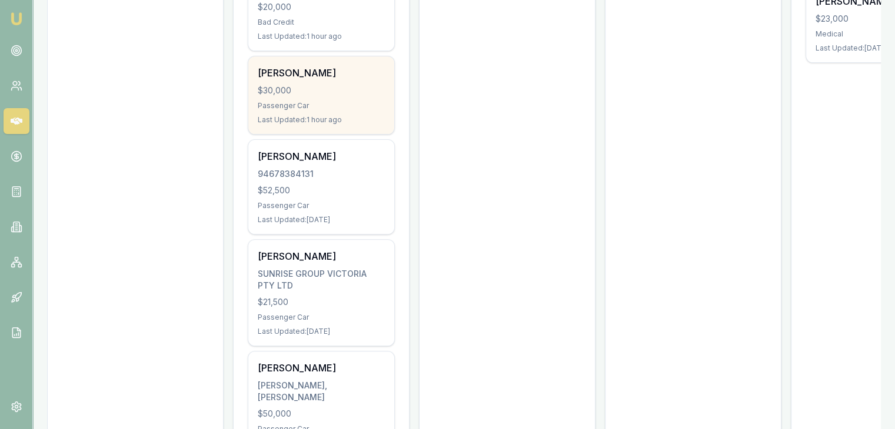
scroll to position [412, 0]
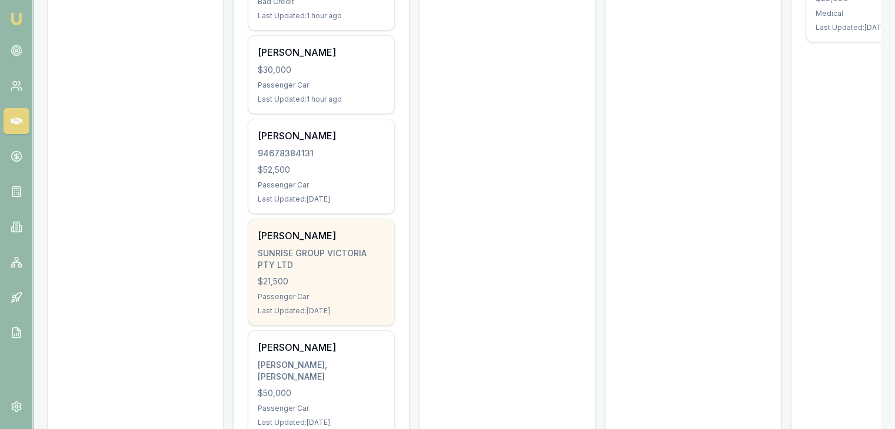
click at [296, 298] on div "Meetkumar Patel SUNRISE GROUP VICTORIA PTY LTD $21,500 Passenger Car Last Updat…" at bounding box center [321, 272] width 146 height 106
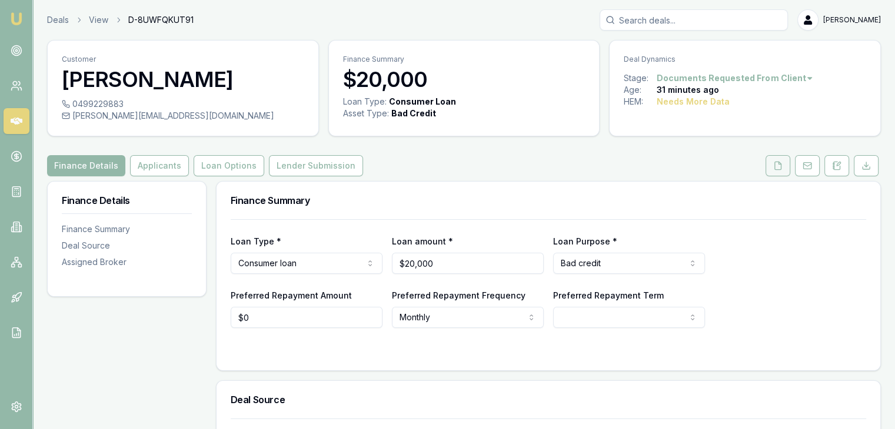
click at [789, 168] on button at bounding box center [777, 165] width 25 height 21
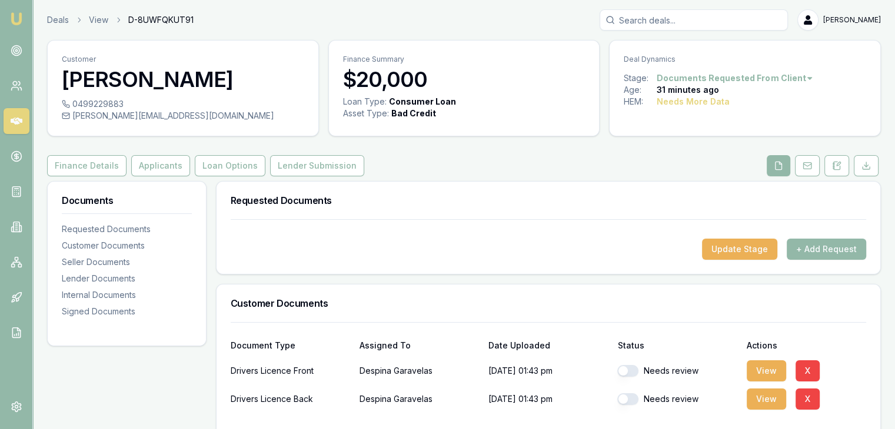
click at [635, 369] on button "button" at bounding box center [627, 371] width 21 height 12
checkbox input "true"
click at [625, 396] on button "button" at bounding box center [627, 399] width 21 height 12
checkbox input "true"
click at [767, 371] on button "View" at bounding box center [765, 371] width 39 height 21
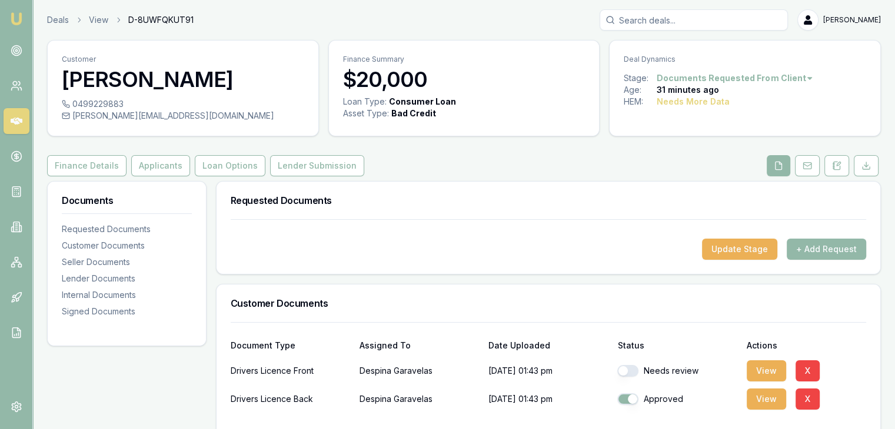
click at [628, 370] on body "Emu Broker Deals View D-8UWFQKUT91 Pinkesh Patel Toggle Menu Customer Despina G…" at bounding box center [447, 214] width 895 height 429
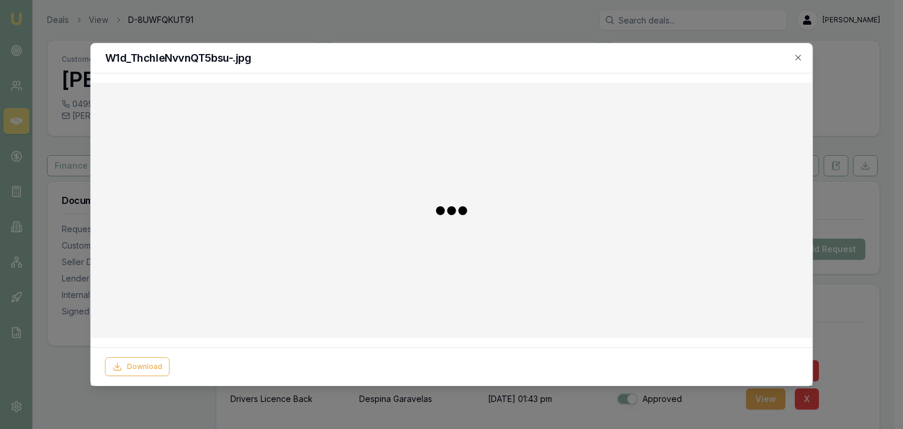
checkbox input "true"
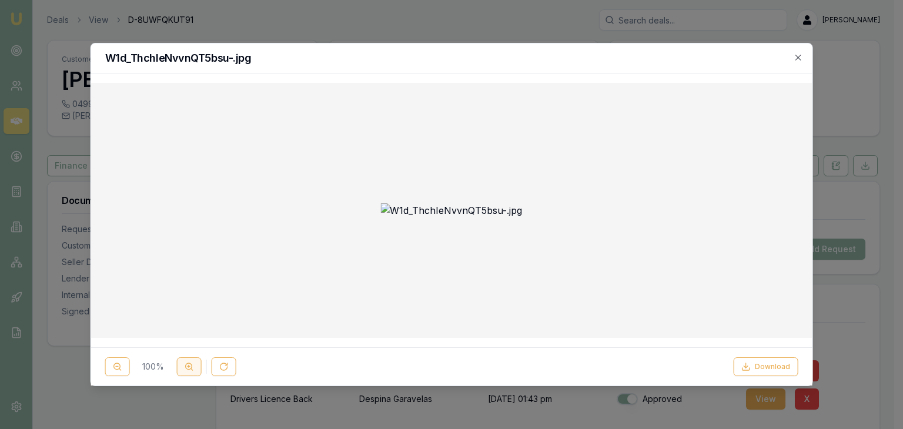
click at [186, 361] on button at bounding box center [189, 367] width 25 height 19
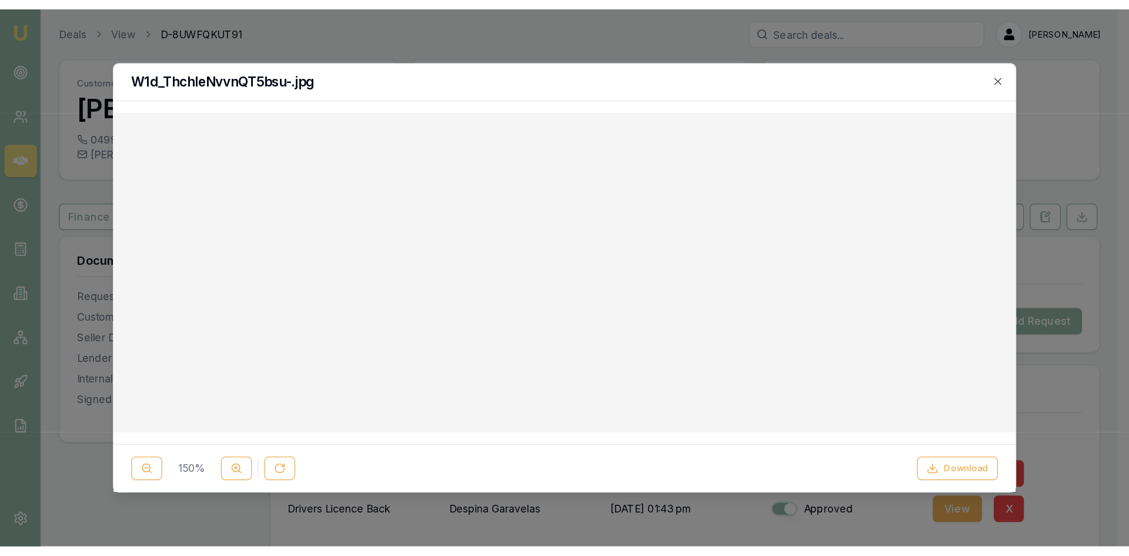
scroll to position [235, 0]
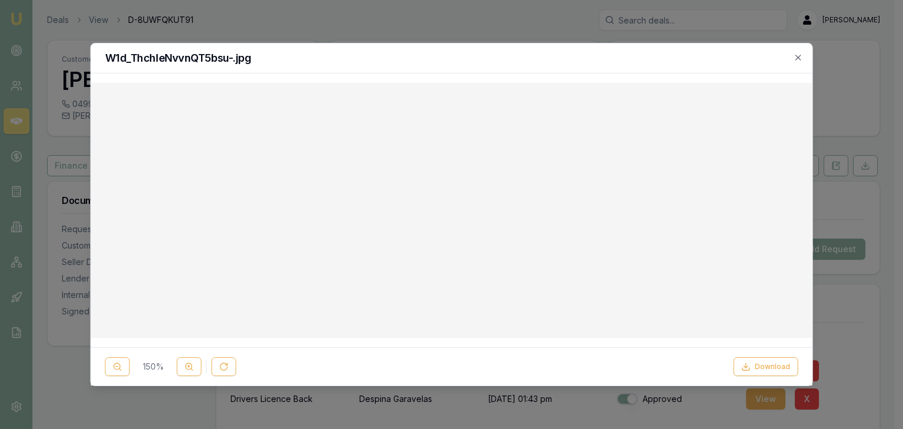
click at [333, 61] on h2 "W1d_ThchIeNvvnQT5bsu-.jpg" at bounding box center [451, 58] width 693 height 11
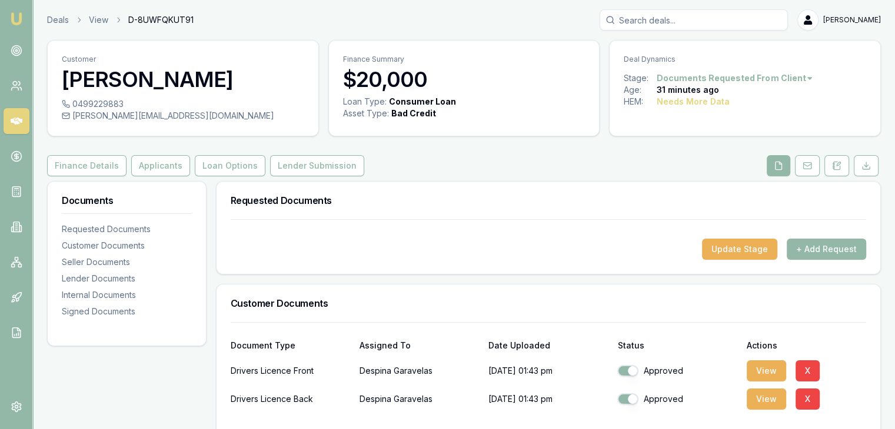
drag, startPoint x: 512, startPoint y: 3, endPoint x: 531, endPoint y: 48, distance: 48.5
click at [528, 25] on div "Deals View D-8UWFQKUT91 Pinkesh Patel" at bounding box center [463, 19] width 833 height 21
drag, startPoint x: 515, startPoint y: 11, endPoint x: 548, endPoint y: 48, distance: 49.1
click at [774, 94] on div "Deals View D-8UWFQKUT91 Pinkesh Patel Toggle Menu Customer Despina Garavelas 04…" at bounding box center [464, 416] width 862 height 815
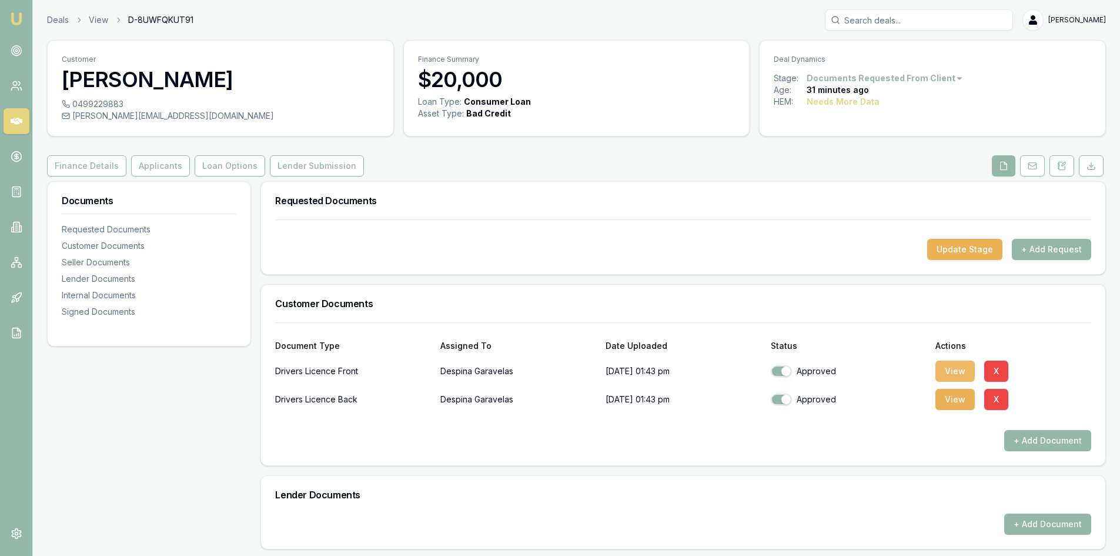
click at [903, 372] on button "View" at bounding box center [955, 371] width 39 height 21
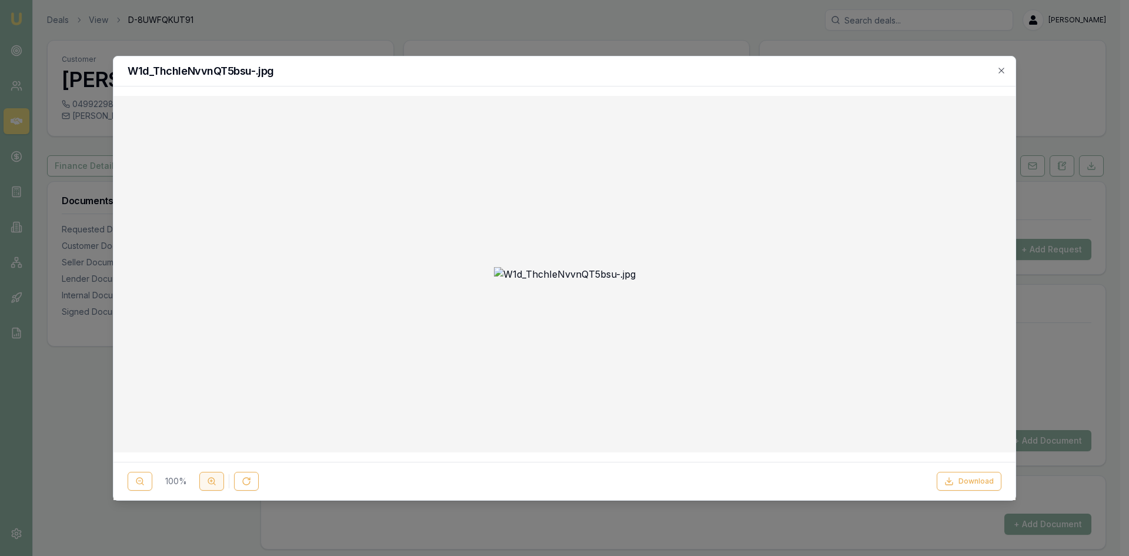
click at [219, 429] on button at bounding box center [211, 481] width 25 height 19
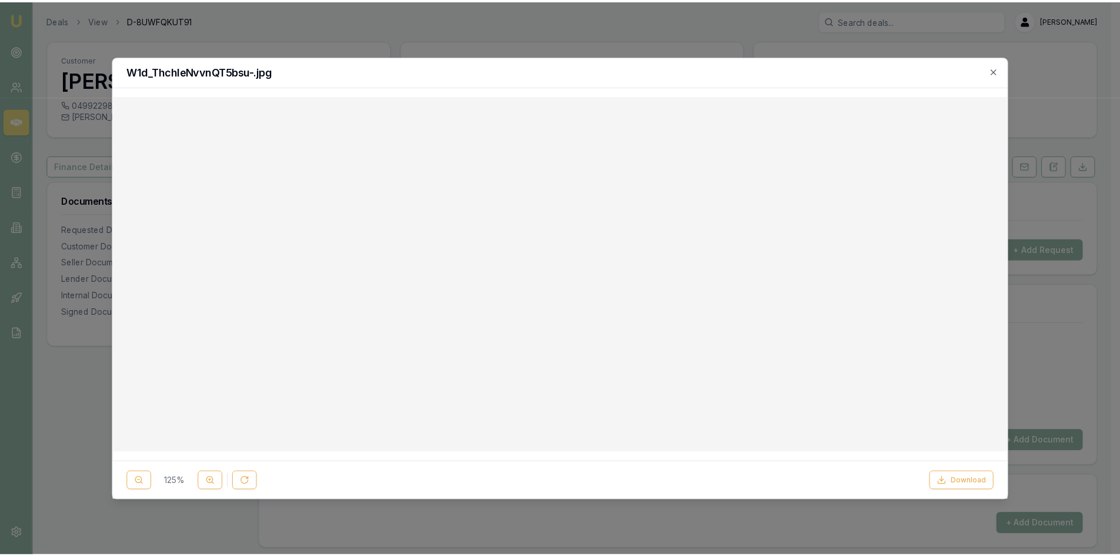
scroll to position [176, 0]
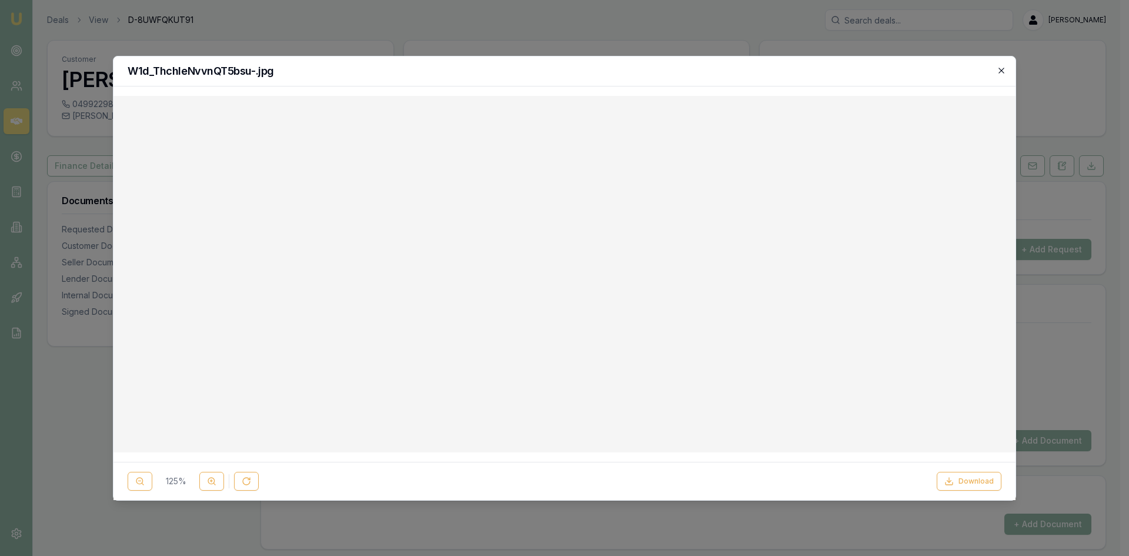
click at [903, 67] on icon "button" at bounding box center [1001, 70] width 9 height 9
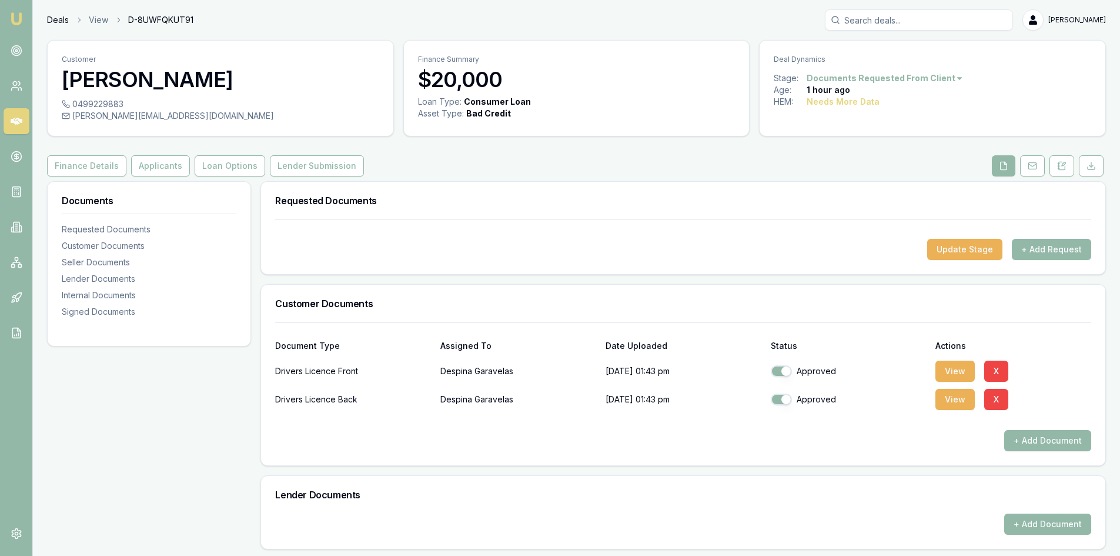
click at [52, 22] on link "Deals" at bounding box center [58, 20] width 22 height 12
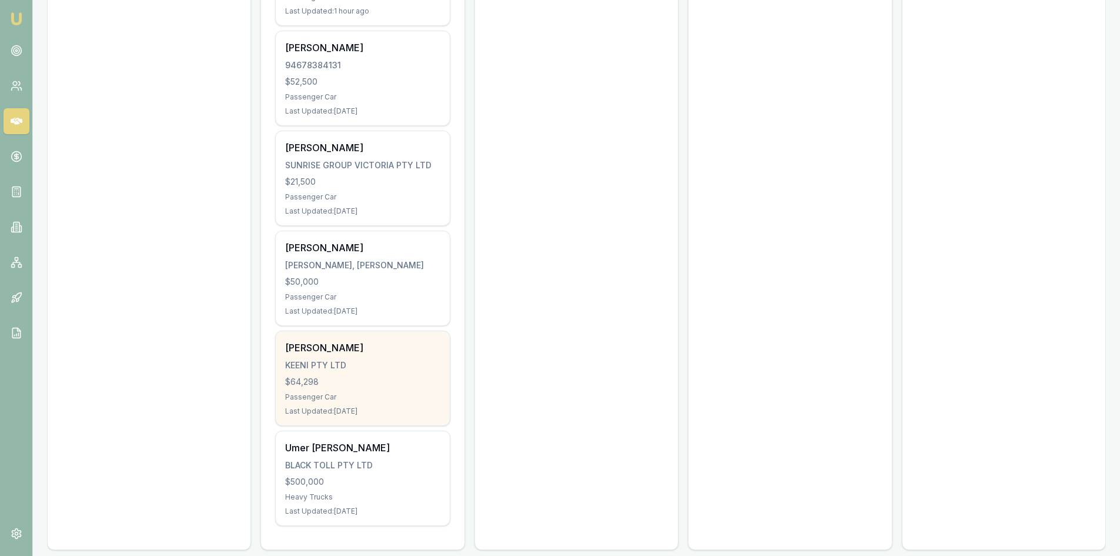
scroll to position [506, 0]
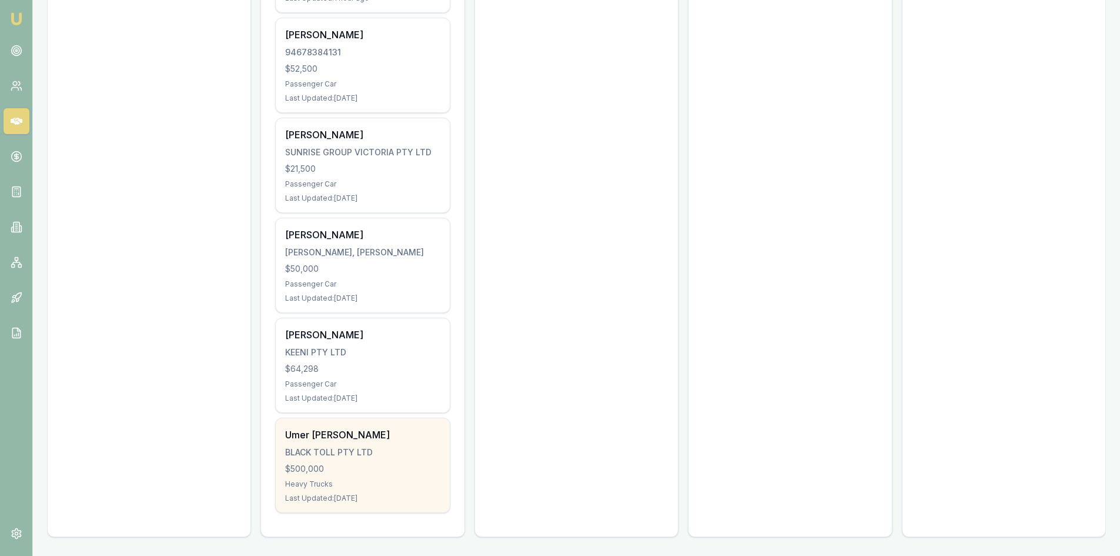
click at [336, 429] on div "BLACK TOLL PTY LTD" at bounding box center [362, 452] width 155 height 12
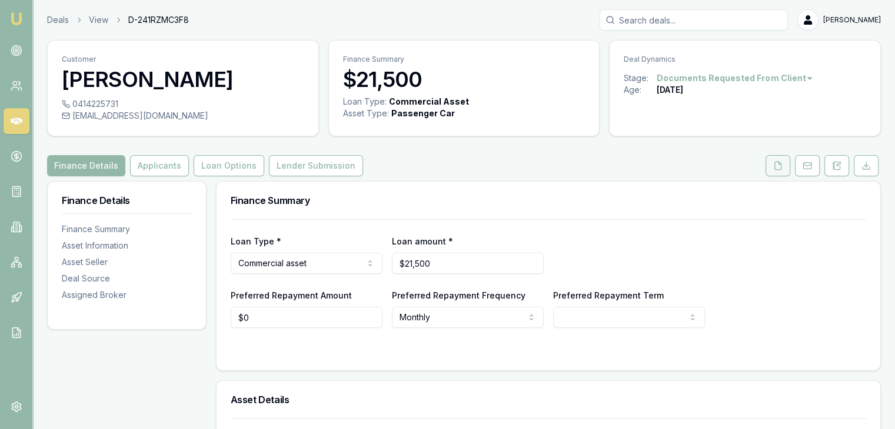
click at [769, 162] on button at bounding box center [777, 165] width 25 height 21
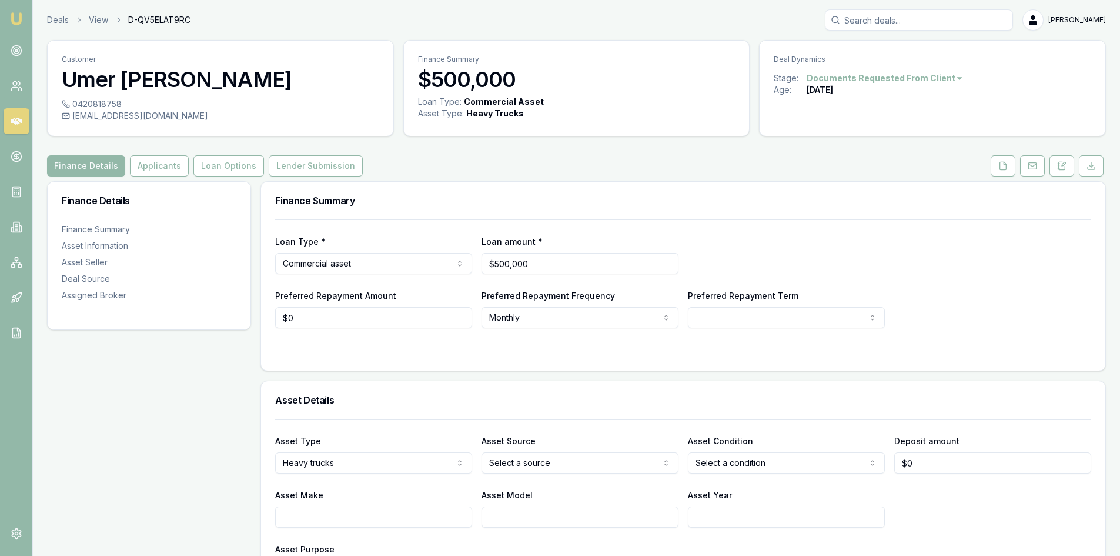
click at [55, 14] on div "Deals View D-QV5ELAT9RC [PERSON_NAME]" at bounding box center [576, 19] width 1059 height 21
click at [52, 20] on link "Deals" at bounding box center [58, 20] width 22 height 12
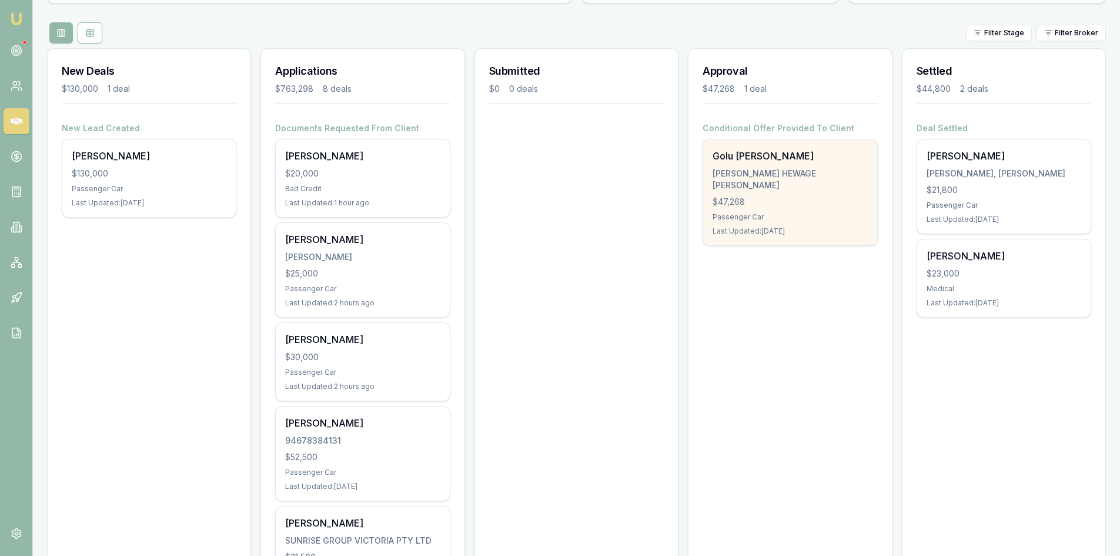
scroll to position [118, 0]
click at [788, 211] on div "Golu [PERSON_NAME] [PERSON_NAME] HEWAGE [PERSON_NAME] $47,268 Passenger Car Las…" at bounding box center [790, 193] width 174 height 106
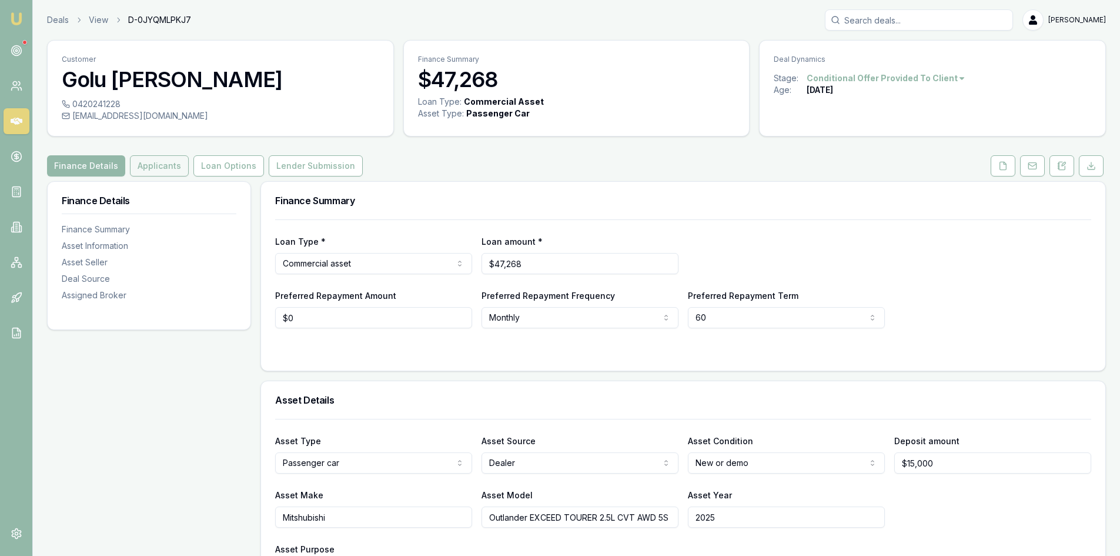
click at [151, 169] on button "Applicants" at bounding box center [159, 165] width 59 height 21
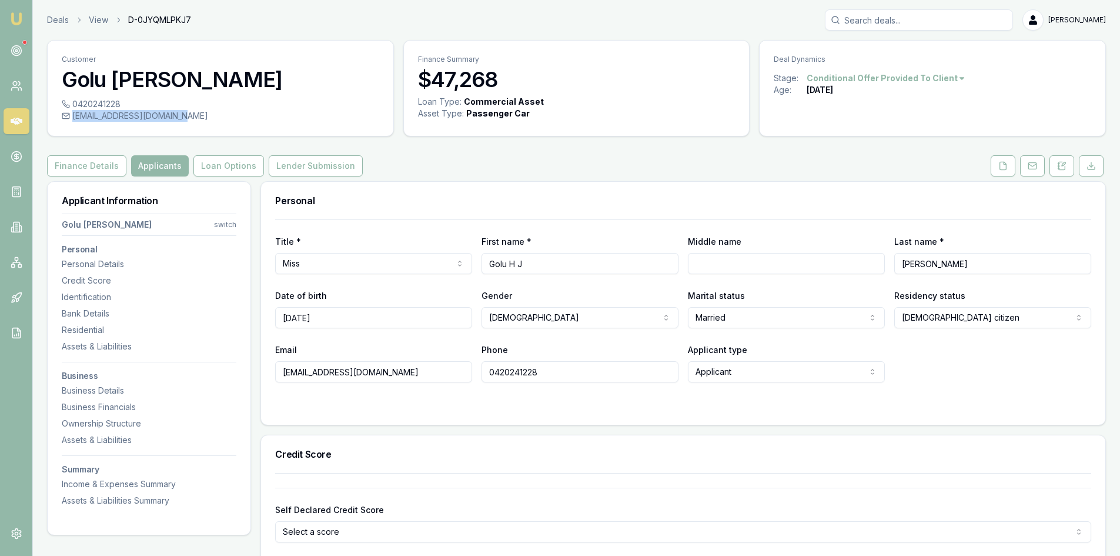
drag, startPoint x: 73, startPoint y: 116, endPoint x: 185, endPoint y: 115, distance: 111.8
click at [185, 115] on div "[EMAIL_ADDRESS][DOMAIN_NAME]" at bounding box center [221, 116] width 318 height 12
copy div "[EMAIL_ADDRESS][DOMAIN_NAME]"
click at [13, 15] on img at bounding box center [16, 19] width 14 height 14
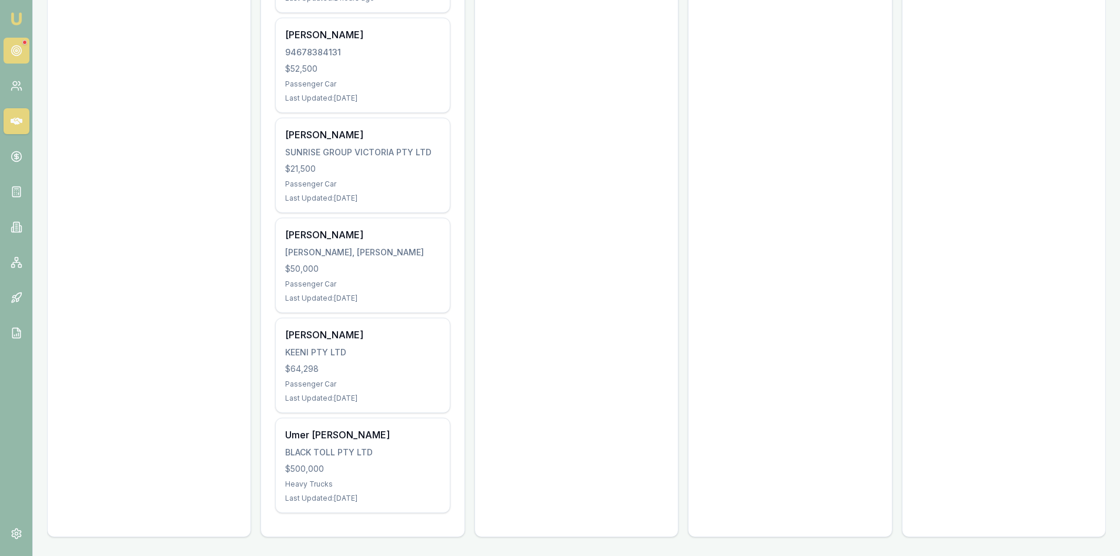
click at [21, 48] on icon at bounding box center [17, 51] width 12 height 12
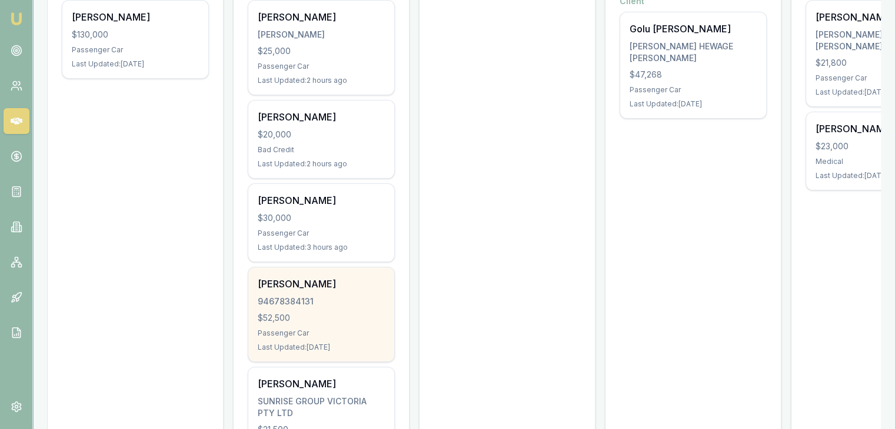
scroll to position [294, 0]
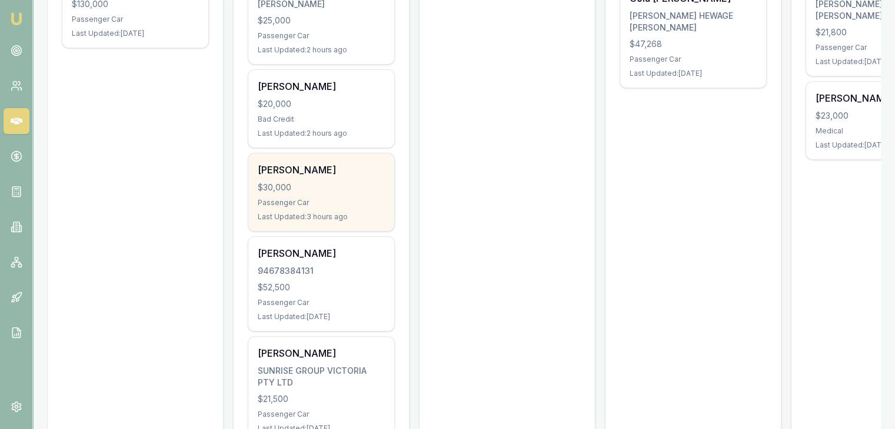
click at [291, 206] on div "Jaydip Chaudhary $30,000 Passenger Car Last Updated: 3 hours ago" at bounding box center [321, 193] width 146 height 78
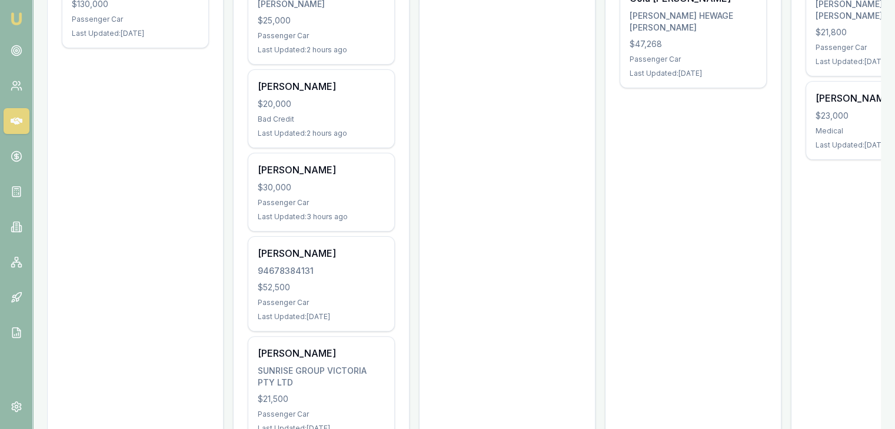
click at [9, 16] on img at bounding box center [16, 19] width 14 height 14
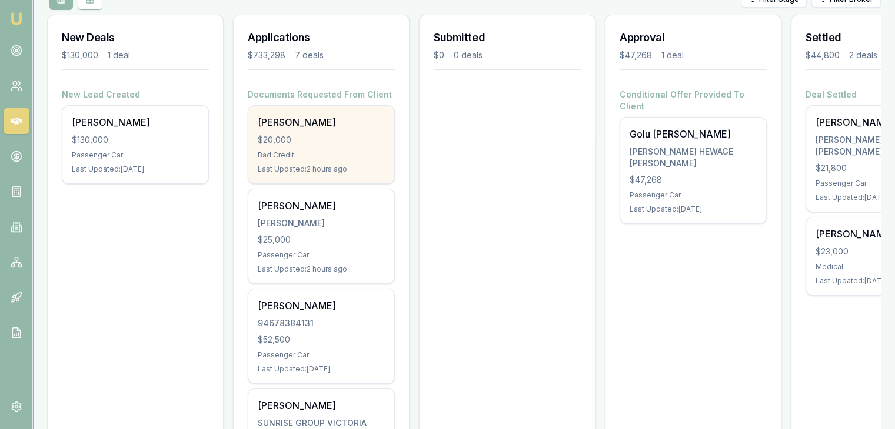
scroll to position [176, 0]
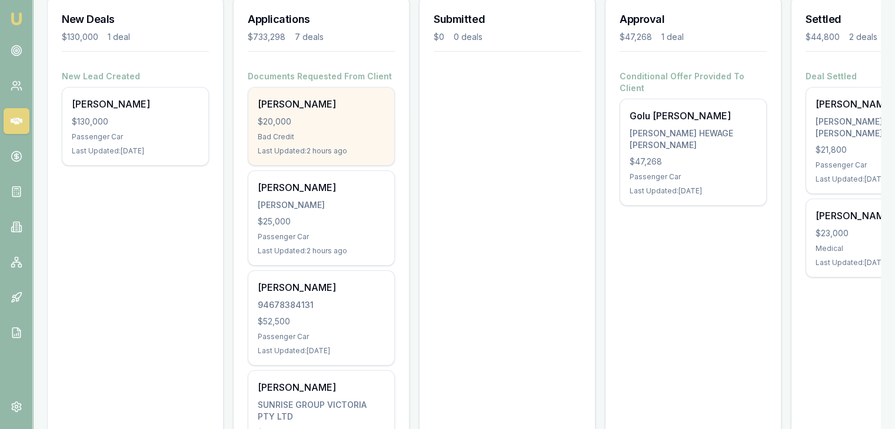
click at [289, 135] on div "Bad Credit" at bounding box center [321, 136] width 127 height 9
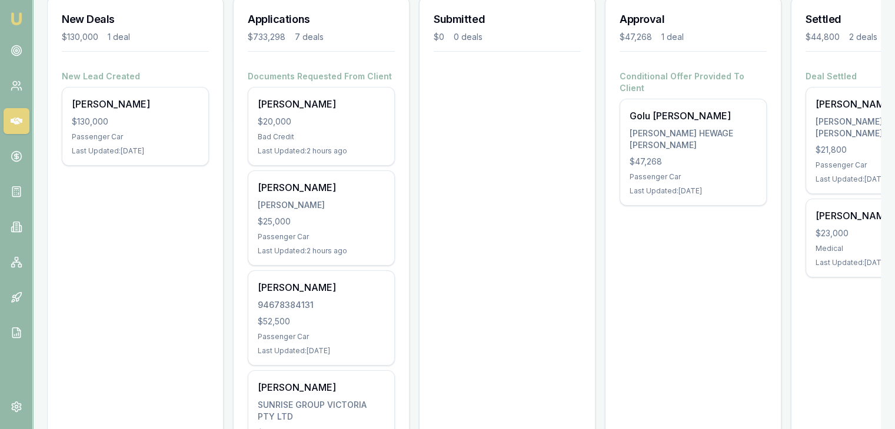
click at [14, 19] on img at bounding box center [16, 19] width 14 height 14
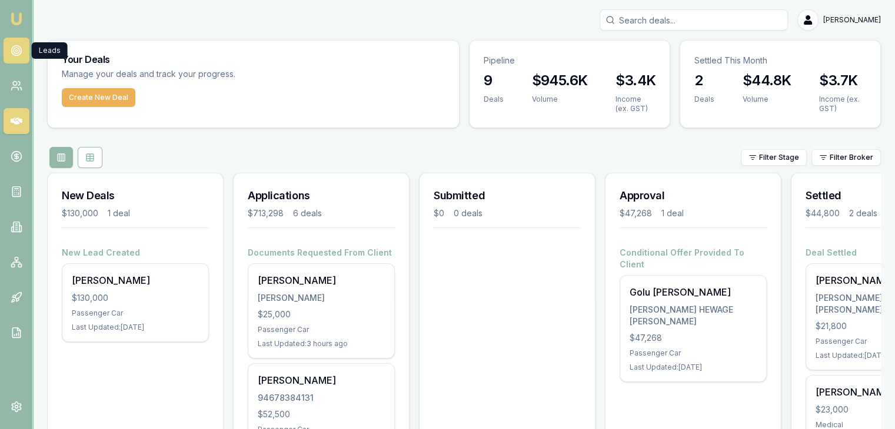
click at [24, 48] on link at bounding box center [17, 51] width 26 height 26
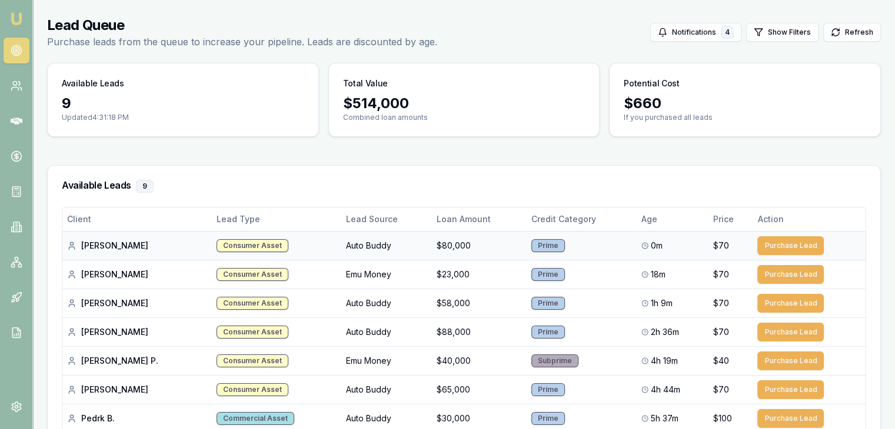
scroll to position [59, 0]
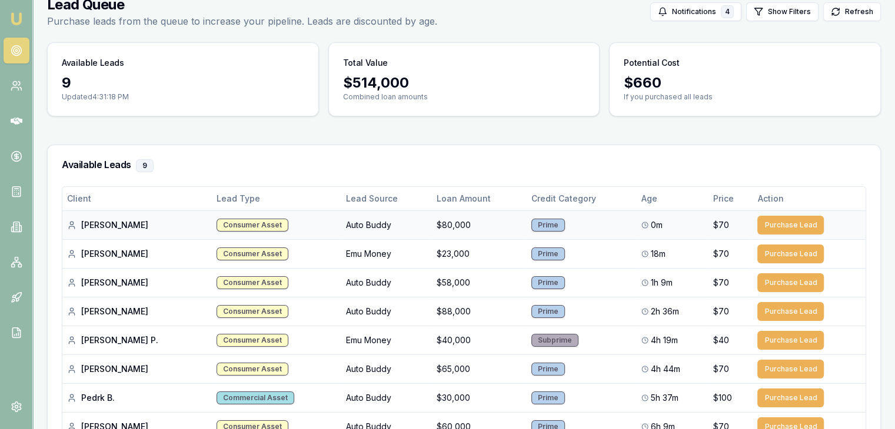
click at [100, 225] on div "[PERSON_NAME]" at bounding box center [137, 225] width 140 height 12
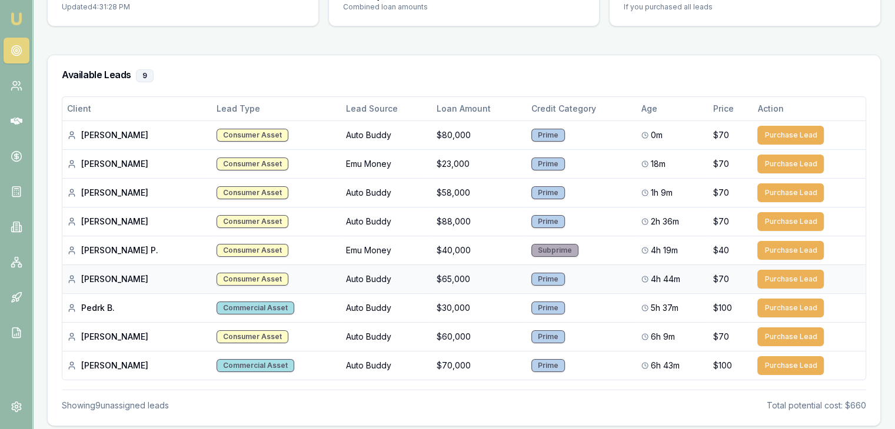
scroll to position [176, 0]
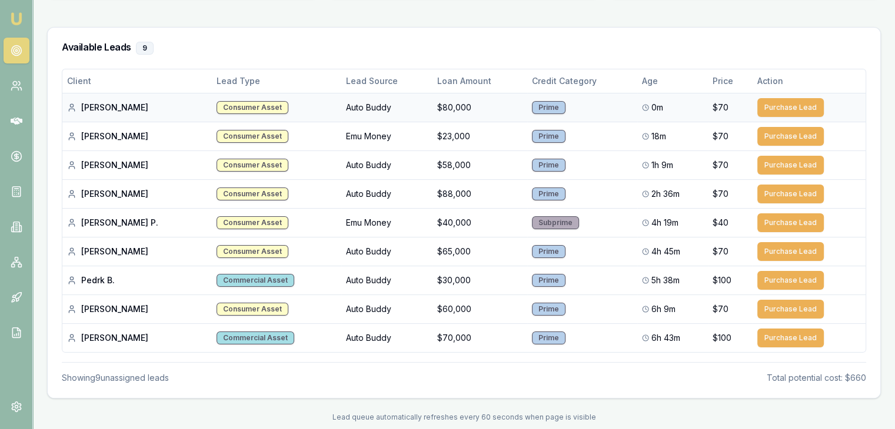
click at [100, 109] on div "[PERSON_NAME]" at bounding box center [137, 108] width 140 height 12
click at [102, 108] on div "[PERSON_NAME]" at bounding box center [137, 108] width 140 height 12
click at [87, 105] on div "[PERSON_NAME]" at bounding box center [137, 108] width 140 height 12
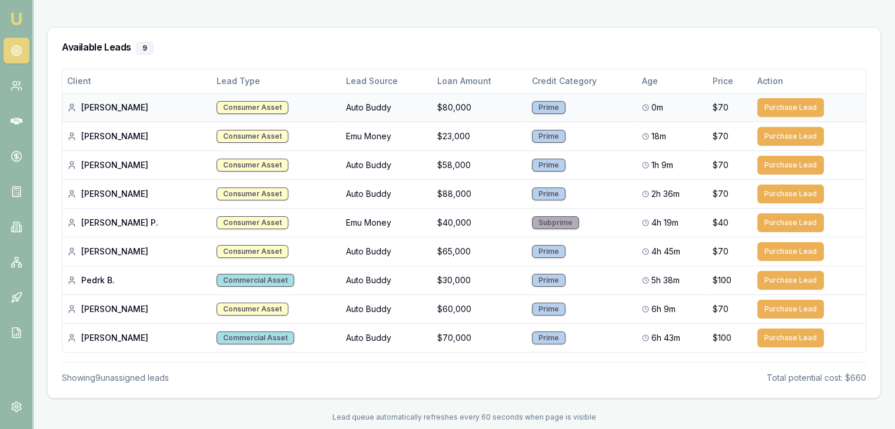
click at [89, 105] on div "[PERSON_NAME]" at bounding box center [137, 108] width 140 height 12
click at [102, 108] on div "[PERSON_NAME]" at bounding box center [137, 108] width 140 height 12
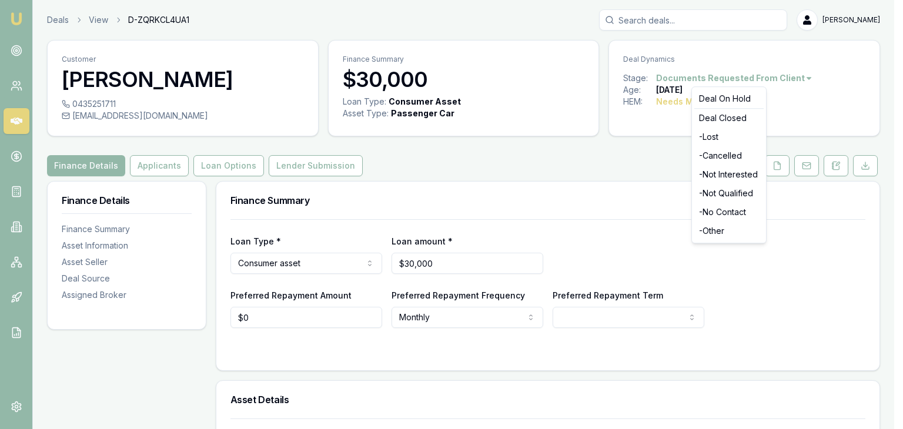
click at [786, 81] on html "Emu Broker Deals View D-ZQRKCL4UA1 Pinkesh Patel Toggle Menu Customer Jaydip Ch…" at bounding box center [451, 214] width 903 height 429
click at [715, 174] on div "- Not Interested" at bounding box center [729, 174] width 69 height 19
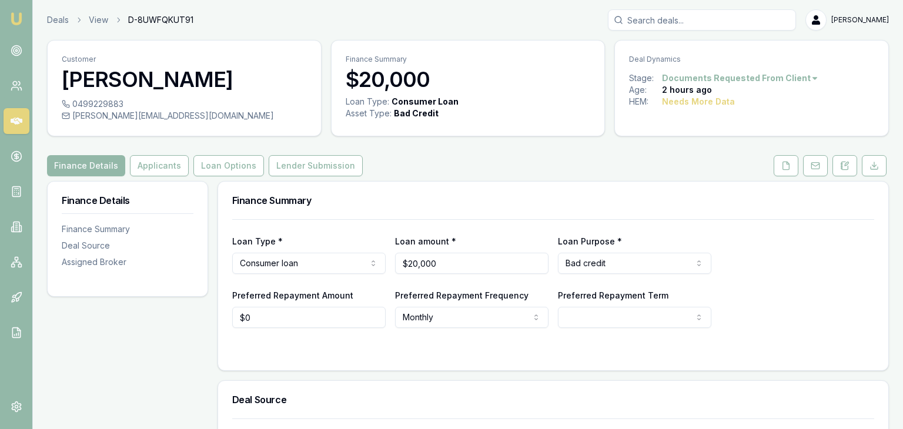
click at [779, 78] on html "Emu Broker Deals View D-8UWFQKUT91 Pinkesh Patel Toggle Menu Customer Despina G…" at bounding box center [451, 214] width 903 height 429
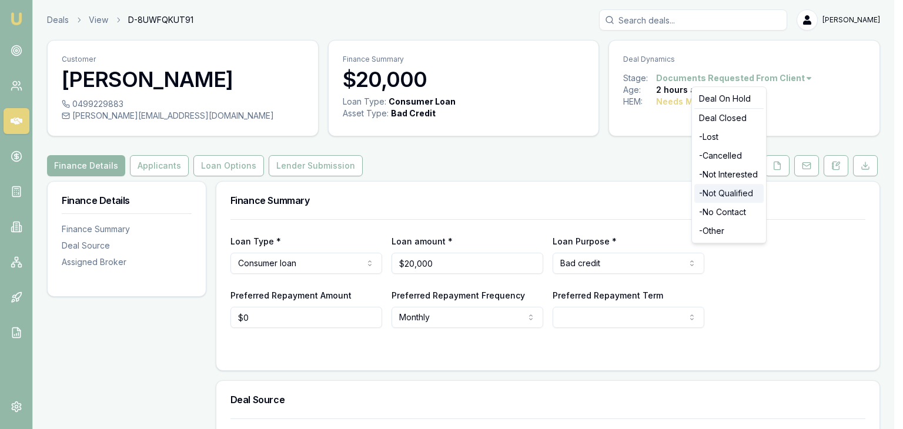
click at [715, 191] on div "- Not Qualified" at bounding box center [729, 193] width 69 height 19
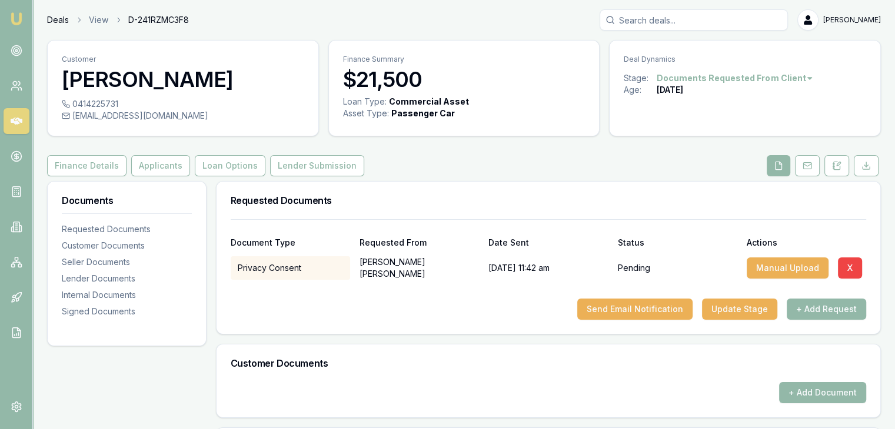
click at [55, 19] on link "Deals" at bounding box center [58, 20] width 22 height 12
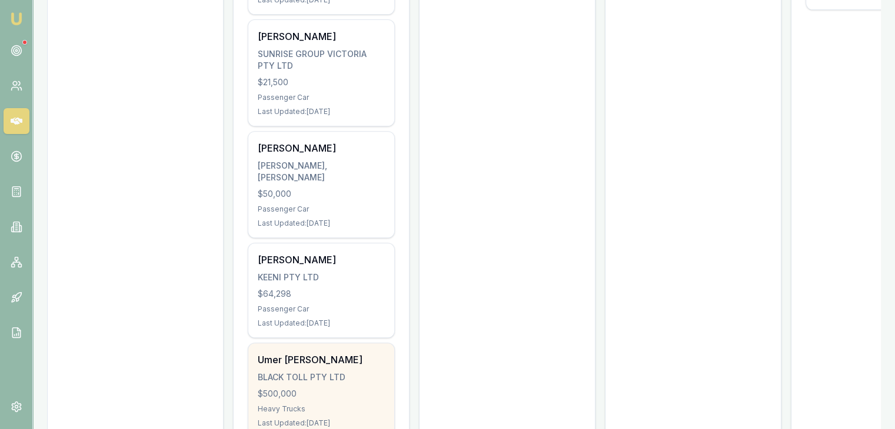
scroll to position [503, 0]
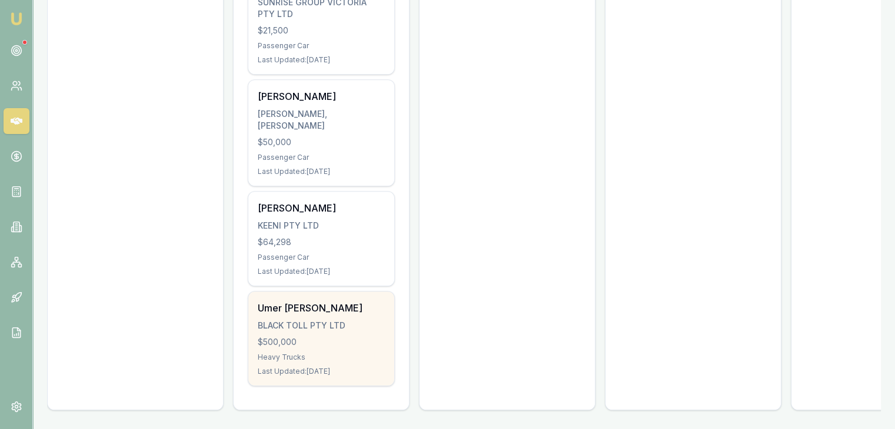
click at [299, 320] on div "BLACK TOLL PTY LTD" at bounding box center [321, 326] width 127 height 12
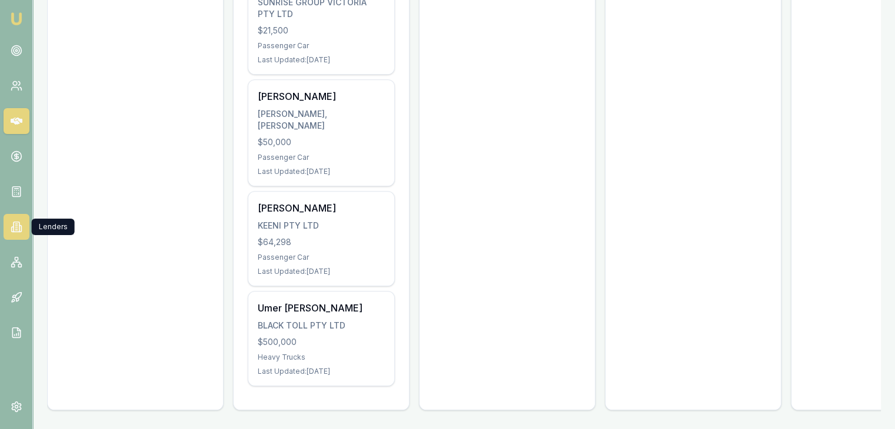
click at [12, 226] on icon at bounding box center [17, 227] width 12 height 12
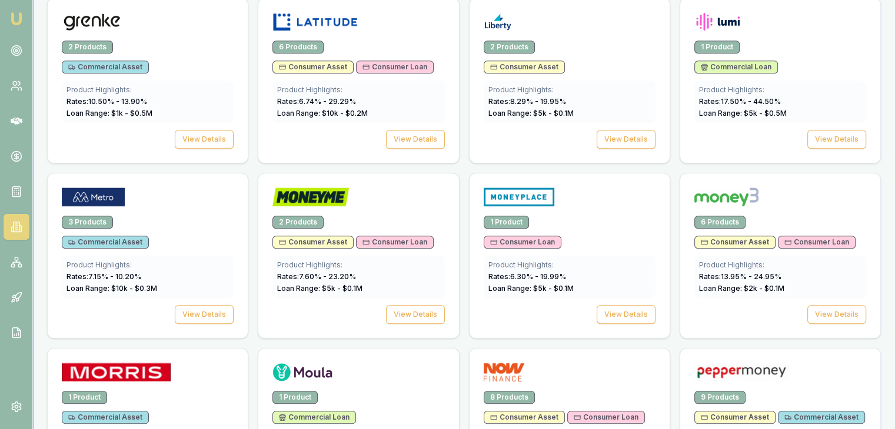
scroll to position [1412, 0]
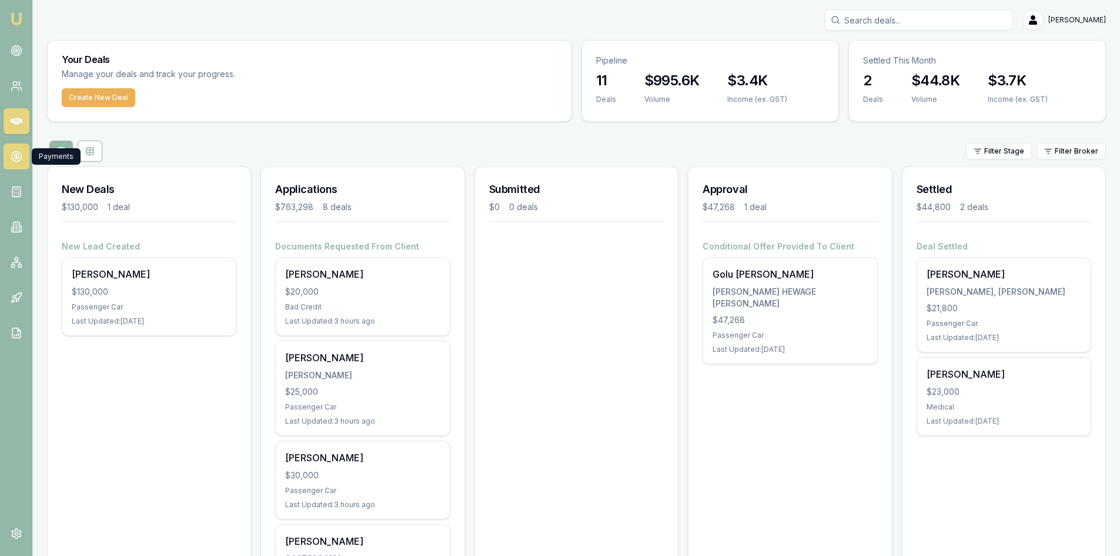
click at [14, 162] on link at bounding box center [17, 157] width 26 height 26
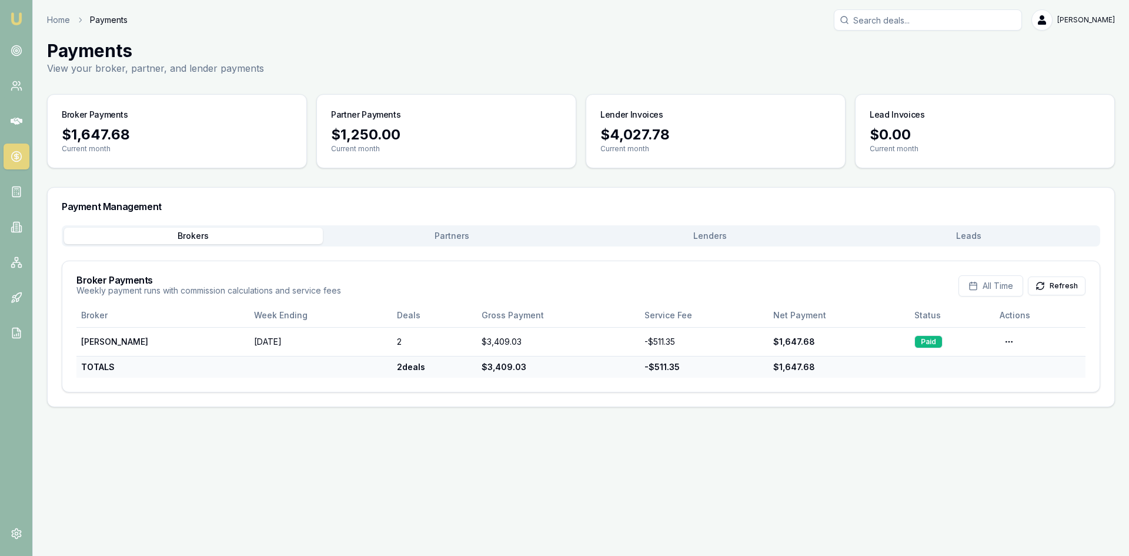
click at [419, 244] on div "Brokers Partners [PERSON_NAME] Leads" at bounding box center [581, 235] width 1039 height 21
click at [425, 235] on button "Partners" at bounding box center [452, 236] width 259 height 16
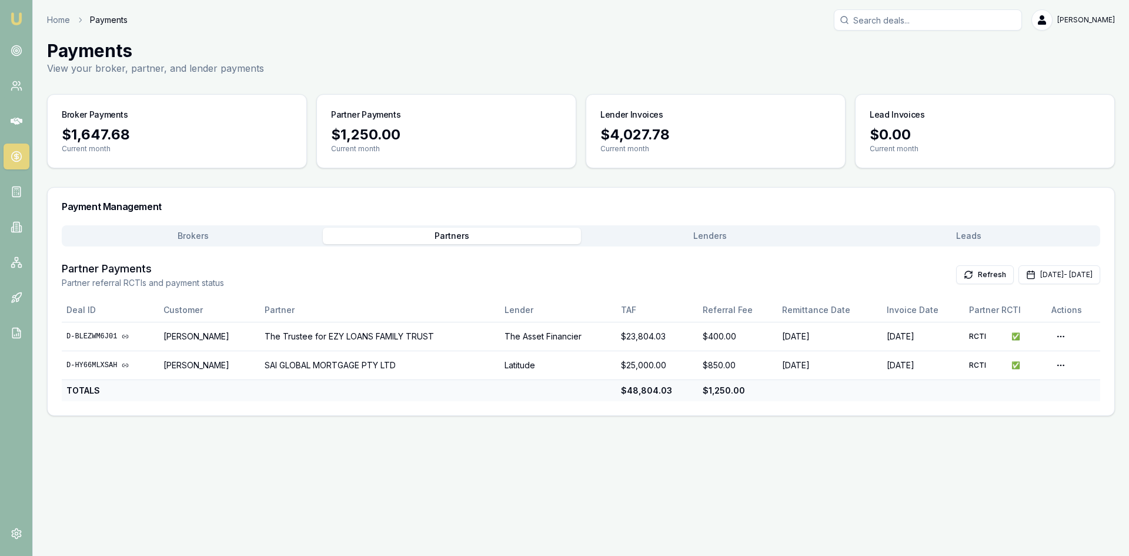
click at [179, 238] on button "Brokers" at bounding box center [193, 236] width 259 height 16
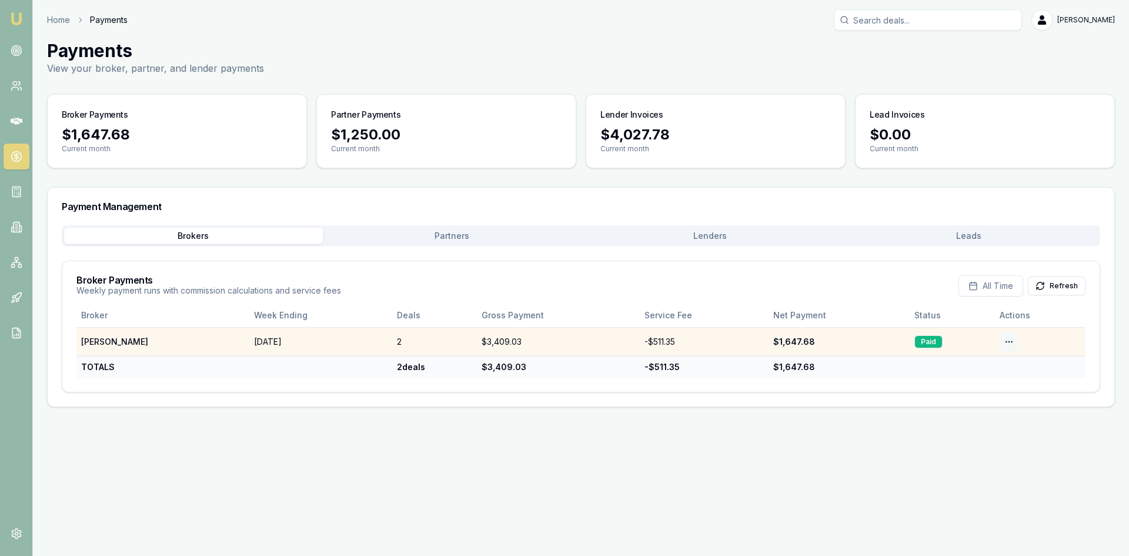
click at [1003, 342] on html "Emu Broker Home Payments [PERSON_NAME] Toggle Menu Payments View your broker, p…" at bounding box center [564, 278] width 1129 height 556
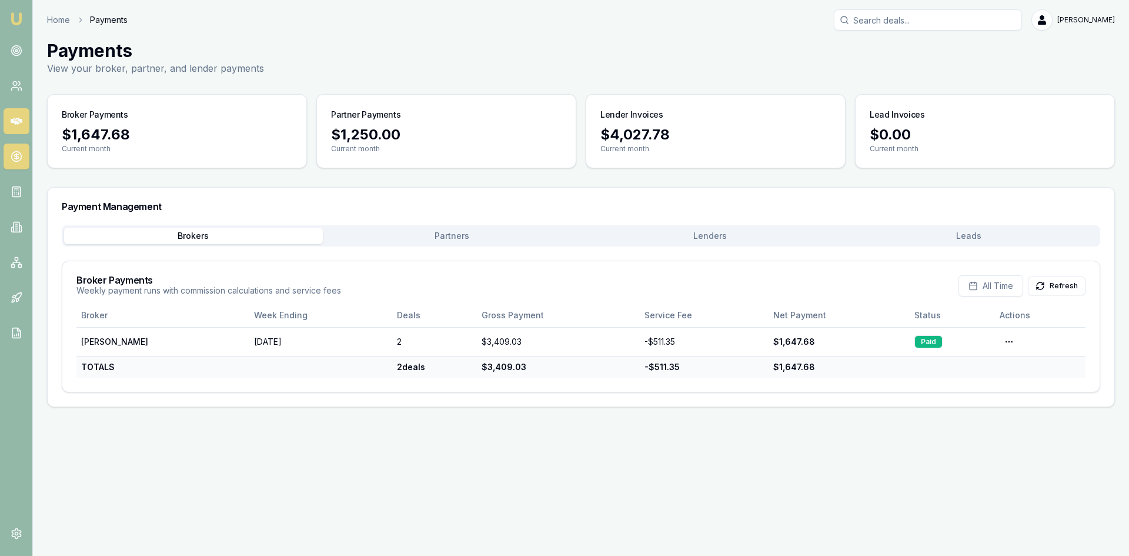
click at [18, 118] on html "Emu Broker Home Payments [PERSON_NAME] Toggle Menu Payments View your broker, p…" at bounding box center [564, 278] width 1129 height 556
click at [5, 86] on link at bounding box center [17, 86] width 26 height 26
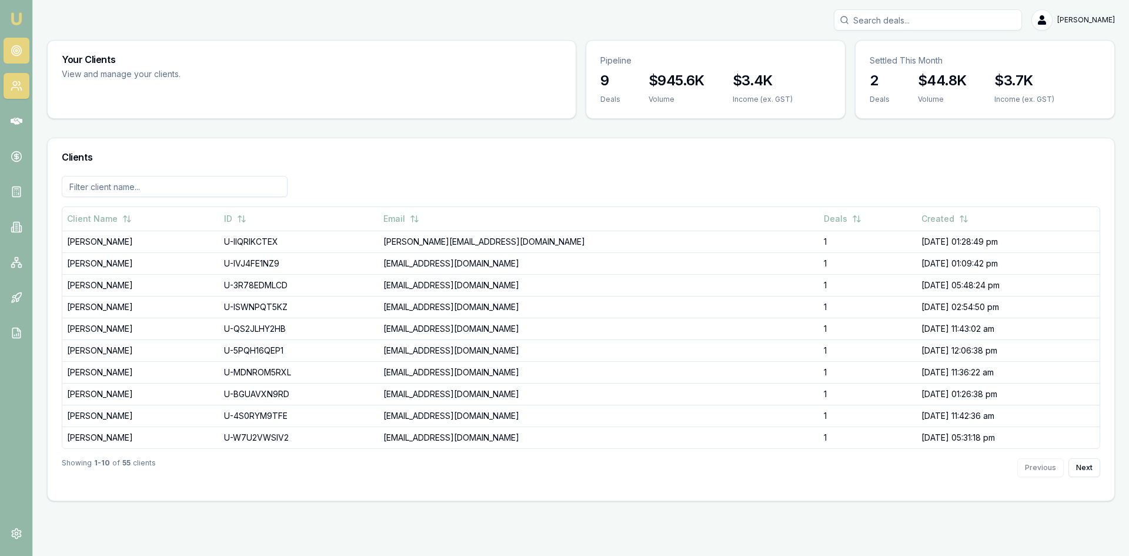
click at [12, 57] on link at bounding box center [17, 51] width 26 height 26
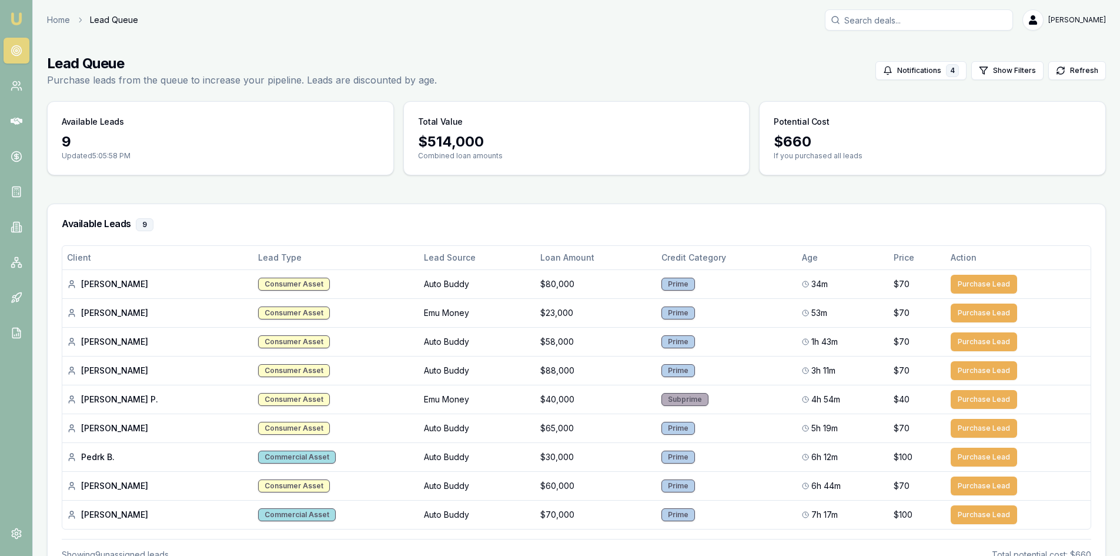
click at [16, 18] on img at bounding box center [16, 19] width 14 height 14
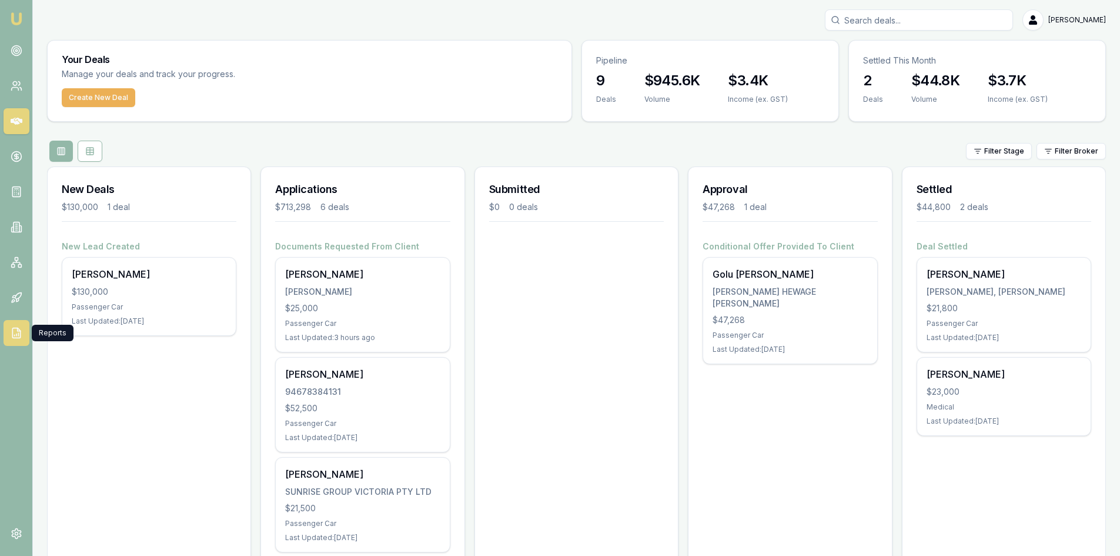
click at [15, 331] on icon at bounding box center [17, 333] width 12 height 12
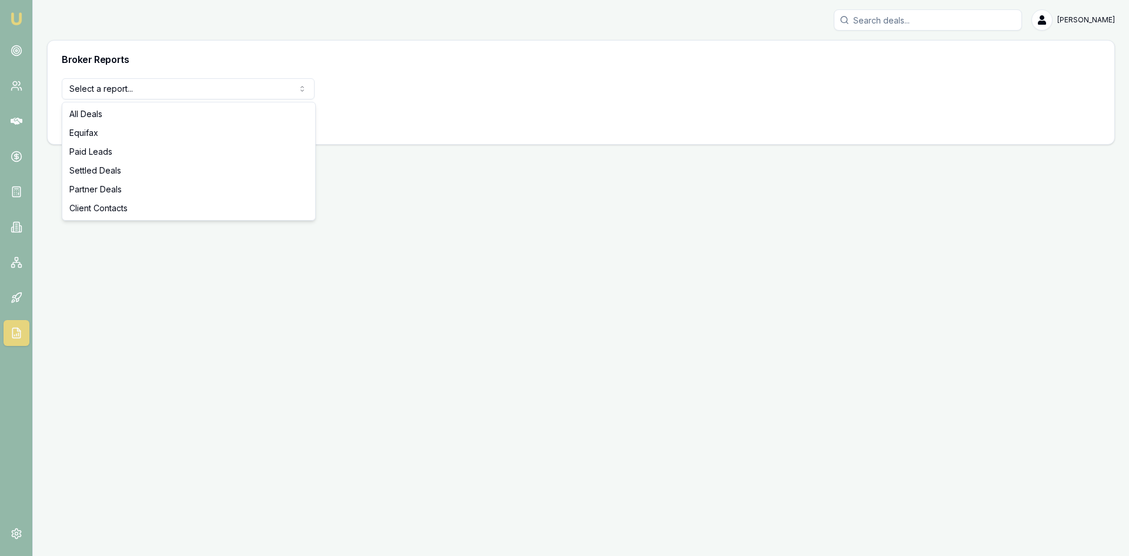
click at [136, 90] on html "Emu Broker [PERSON_NAME] Toggle Menu Broker Reports Select a report... All Deal…" at bounding box center [564, 278] width 1129 height 556
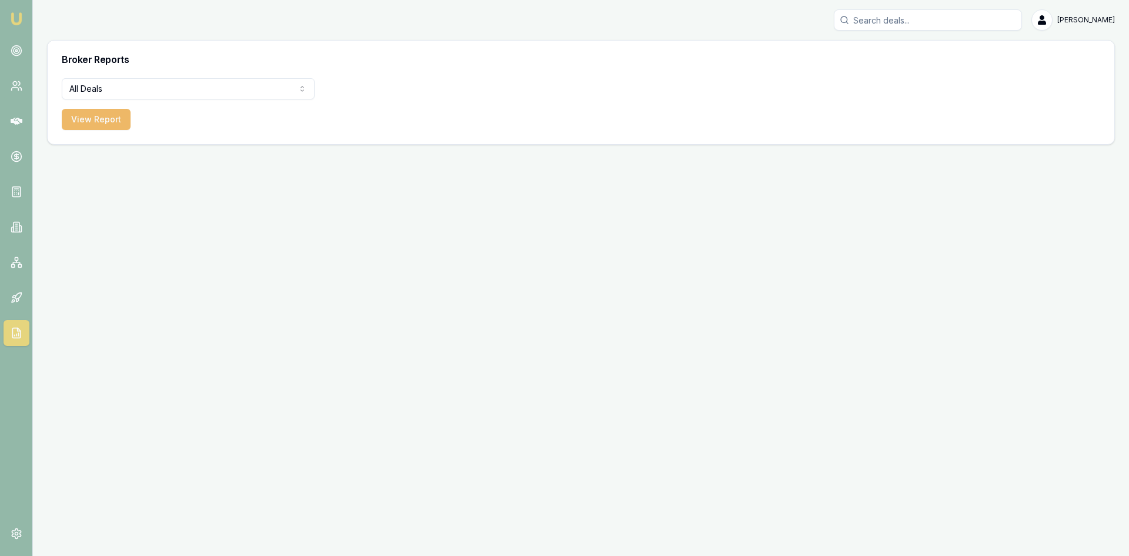
click at [109, 116] on button "View Report" at bounding box center [96, 119] width 69 height 21
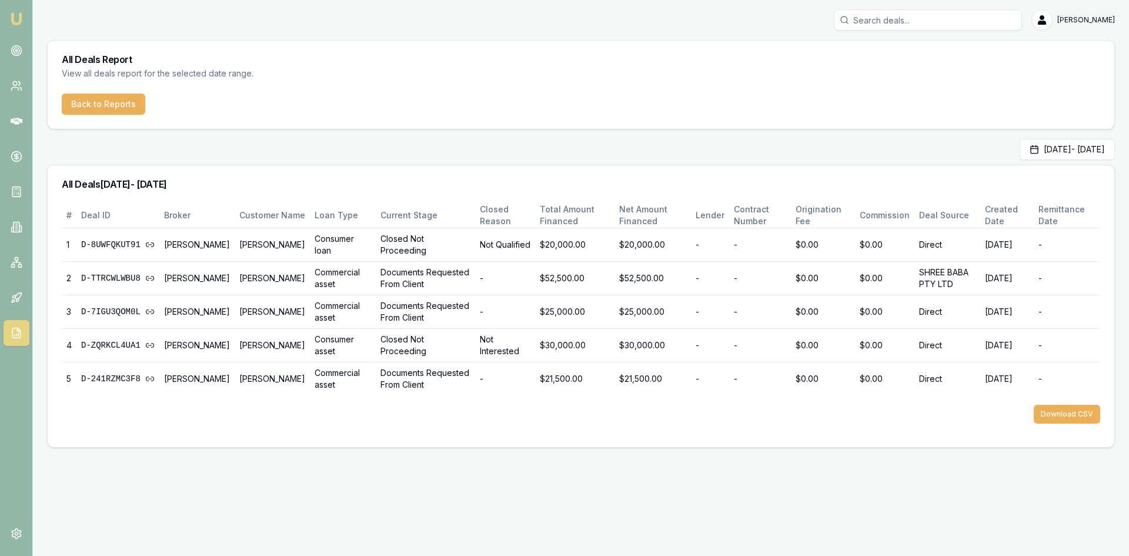
click at [17, 16] on img at bounding box center [16, 19] width 14 height 14
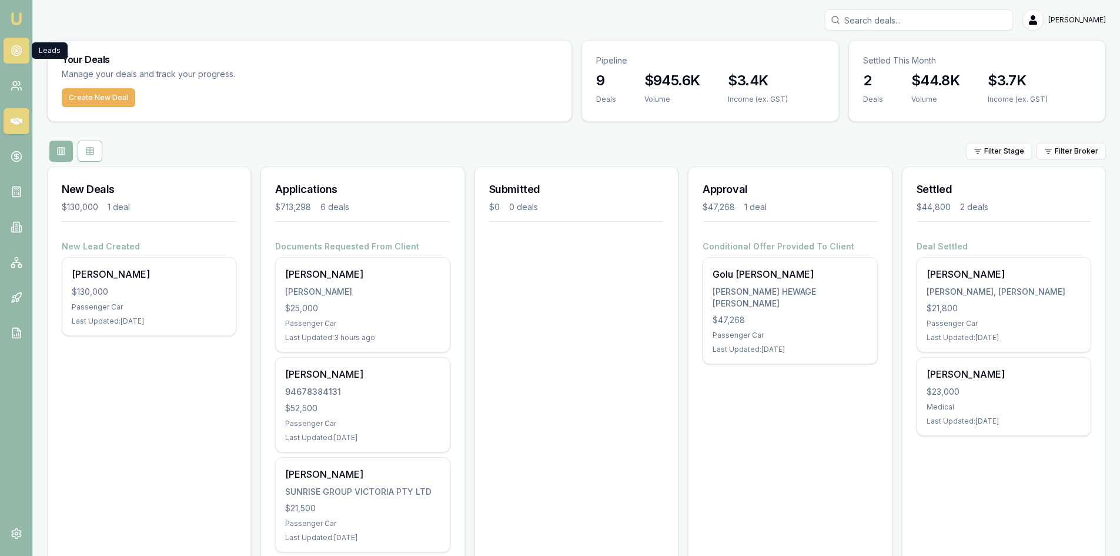
click at [16, 49] on icon at bounding box center [17, 51] width 12 height 12
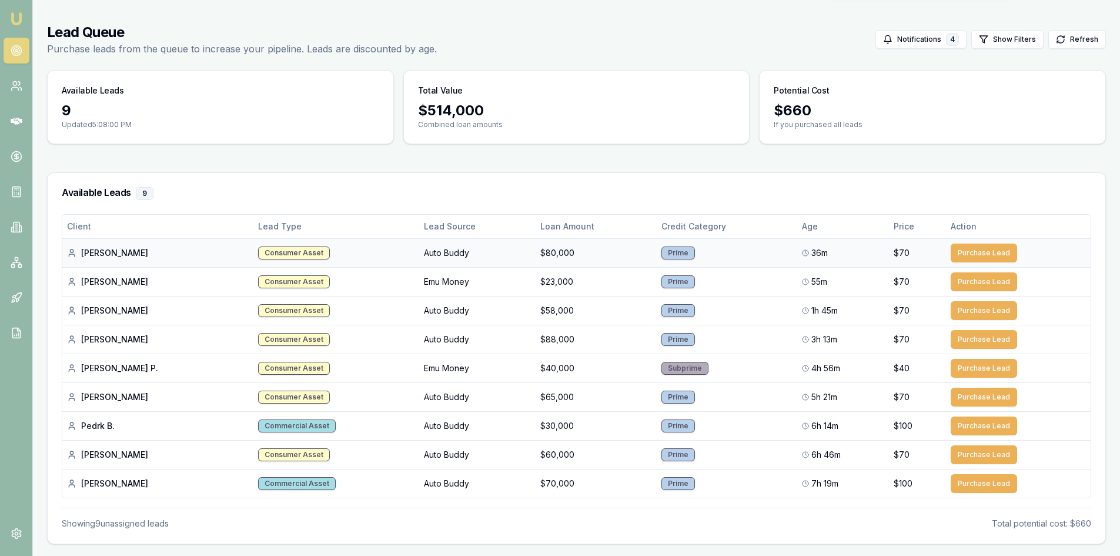
scroll to position [59, 0]
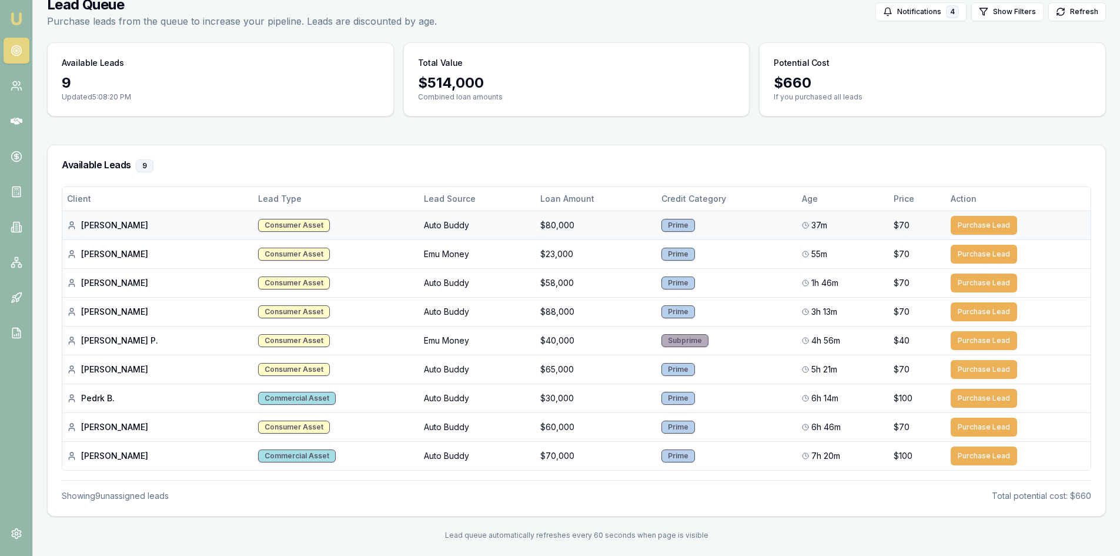
click at [101, 224] on div "[PERSON_NAME]" at bounding box center [158, 225] width 182 height 12
click at [673, 227] on div "Prime" at bounding box center [679, 225] width 34 height 13
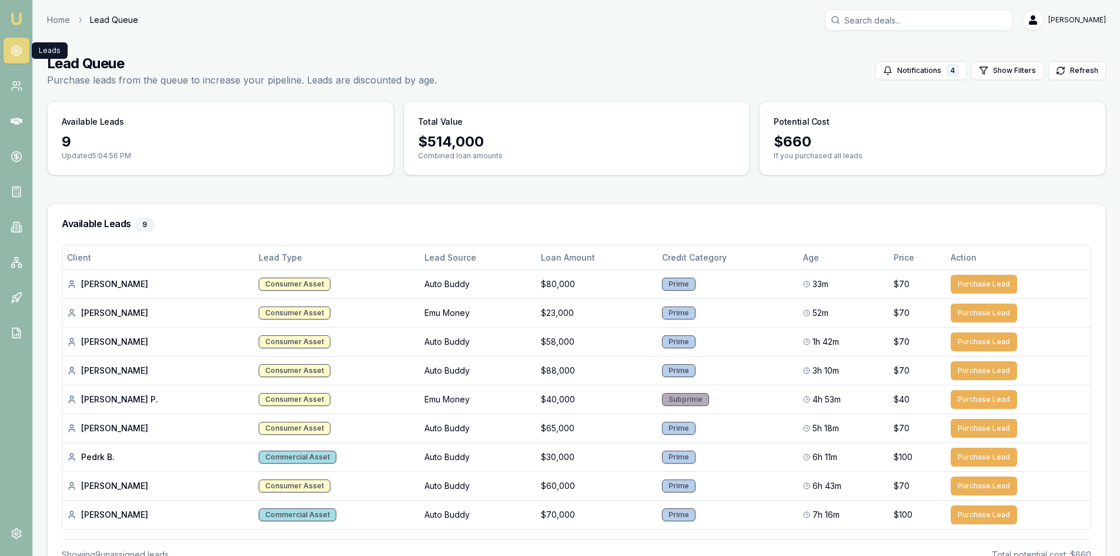
click at [19, 18] on img at bounding box center [16, 19] width 14 height 14
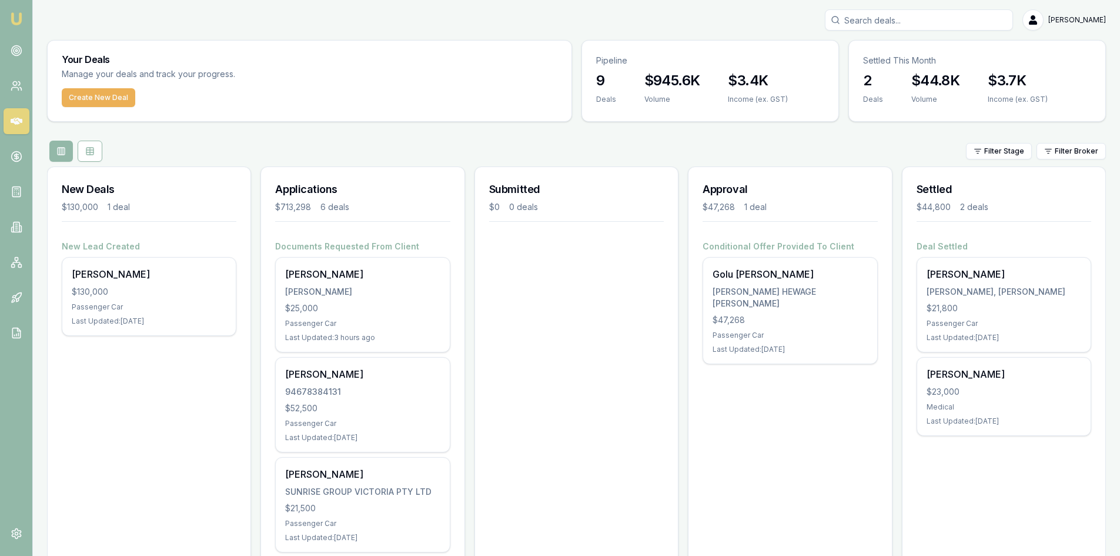
click at [14, 19] on img at bounding box center [16, 19] width 14 height 14
